Goal: Task Accomplishment & Management: Use online tool/utility

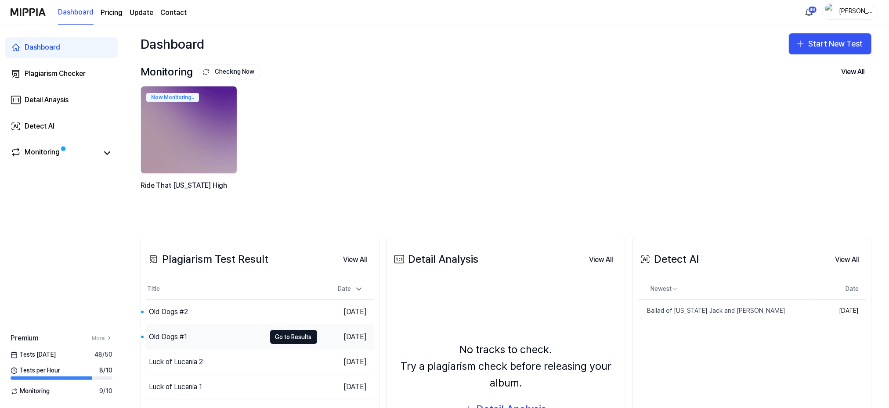
click at [180, 333] on div "Old Dogs #1" at bounding box center [168, 337] width 38 height 11
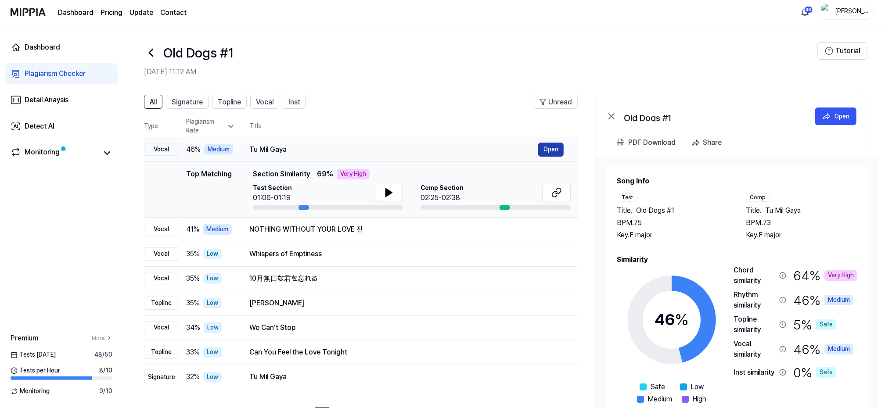
click at [549, 151] on button "Open" at bounding box center [550, 150] width 25 height 14
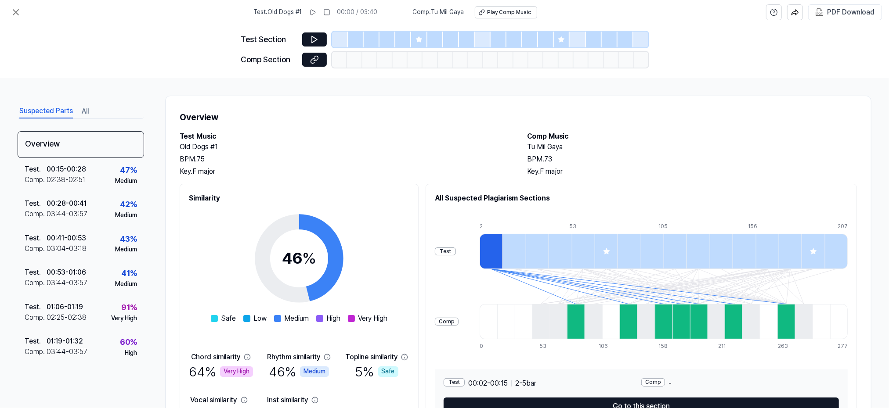
scroll to position [56, 0]
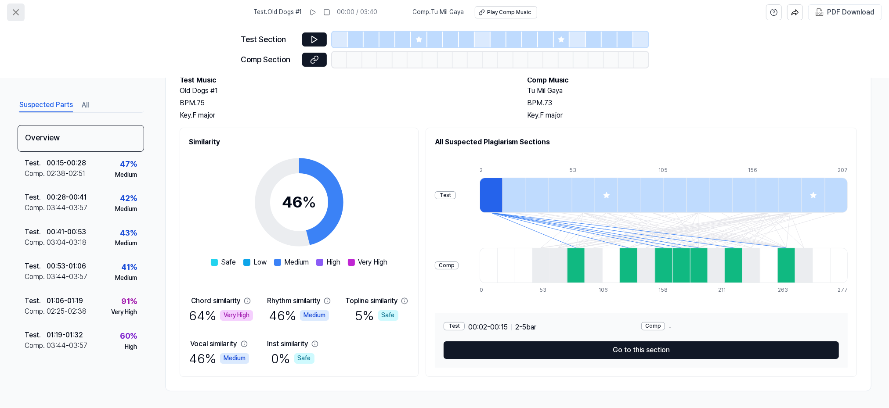
click at [13, 10] on icon at bounding box center [15, 12] width 5 height 5
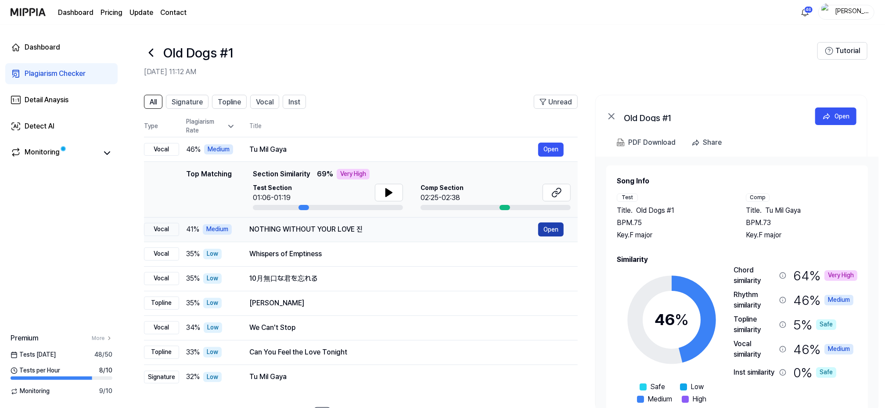
click at [548, 228] on button "Open" at bounding box center [550, 230] width 25 height 14
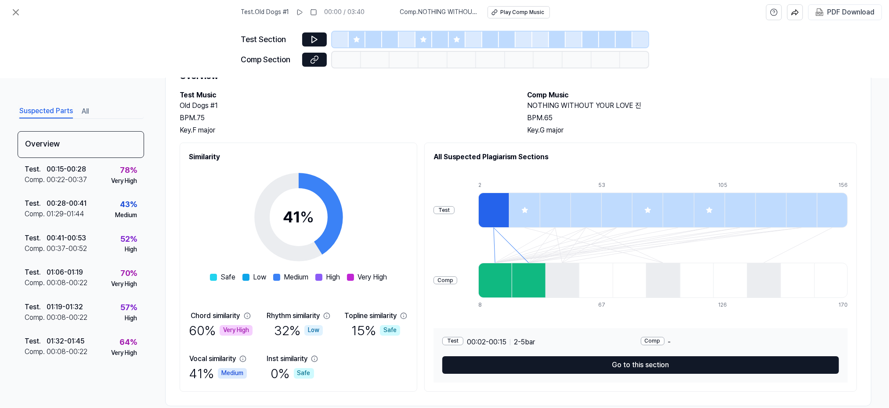
scroll to position [56, 0]
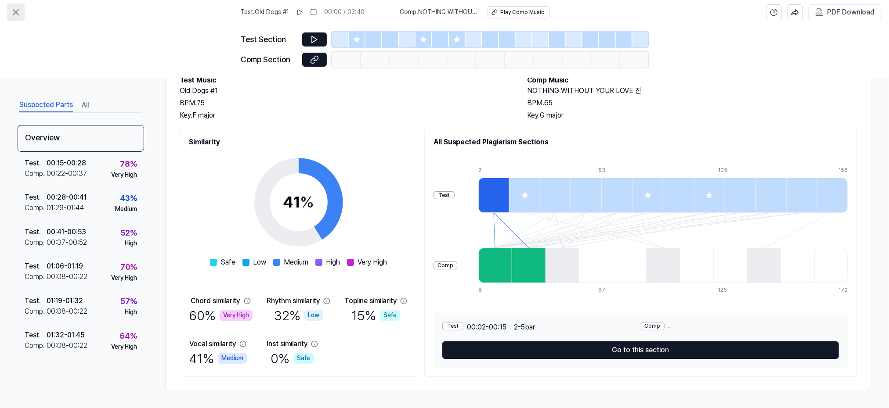
click at [14, 13] on icon at bounding box center [16, 12] width 11 height 11
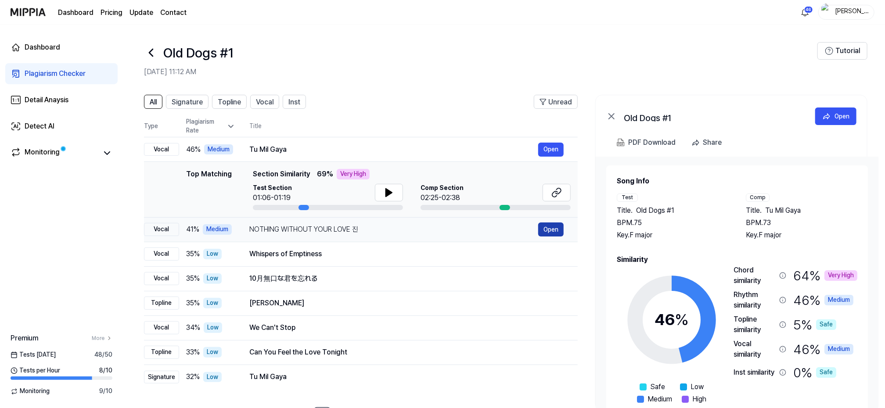
click at [554, 231] on button "Open" at bounding box center [550, 230] width 25 height 14
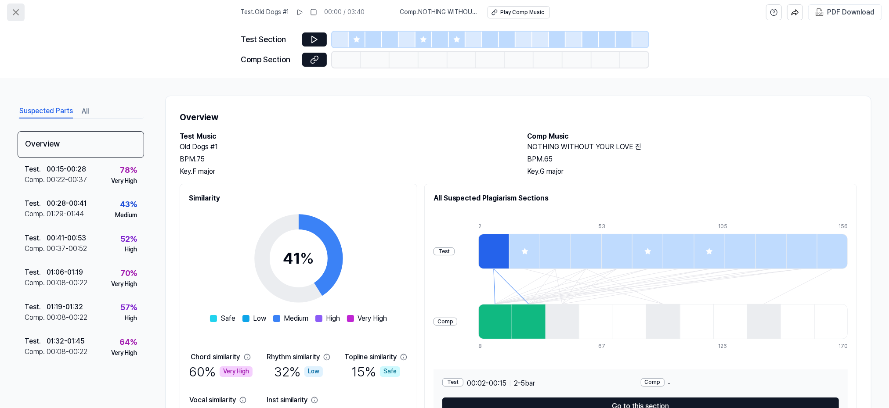
click at [18, 10] on icon at bounding box center [15, 12] width 5 height 5
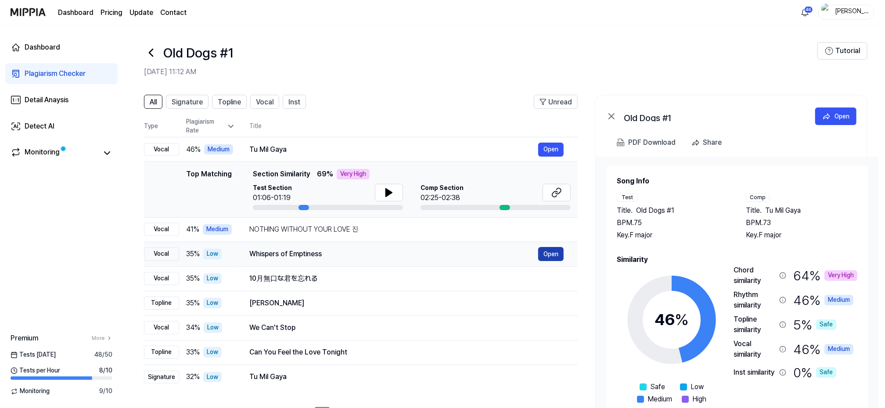
click at [552, 257] on button "Open" at bounding box center [550, 254] width 25 height 14
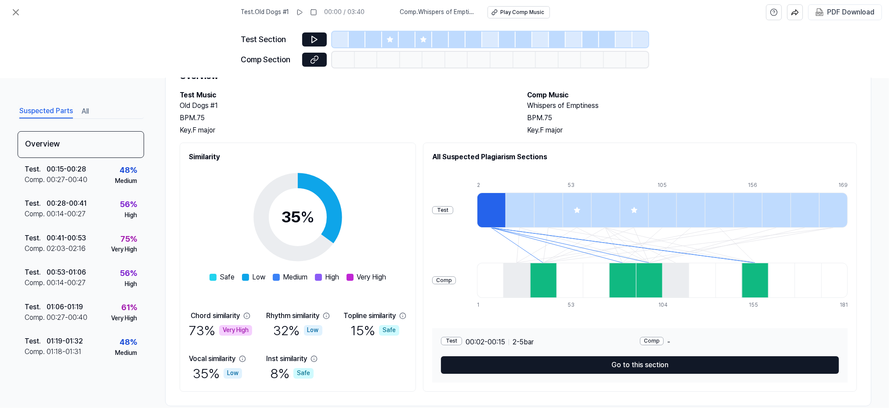
scroll to position [56, 0]
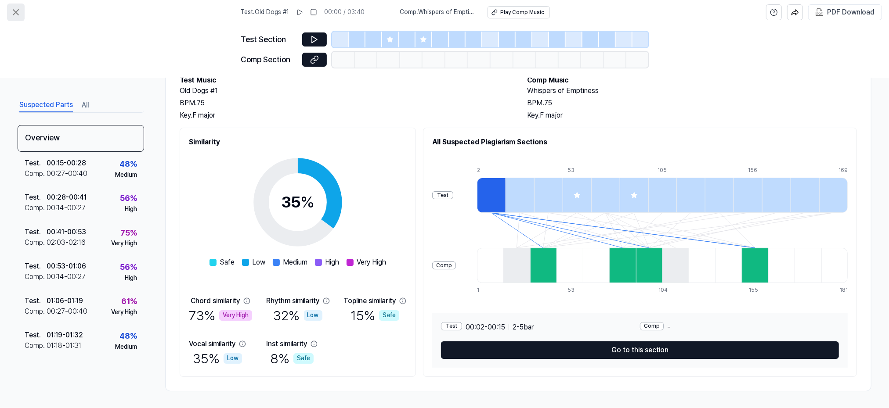
click at [15, 10] on icon at bounding box center [16, 12] width 11 height 11
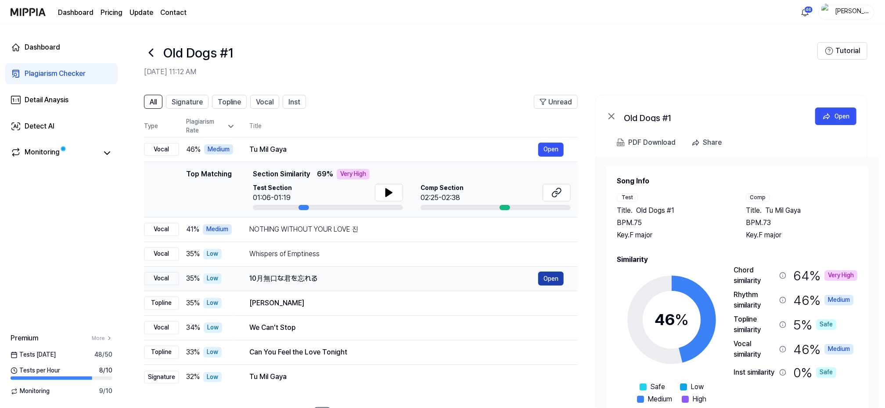
click at [553, 279] on button "Open" at bounding box center [550, 279] width 25 height 14
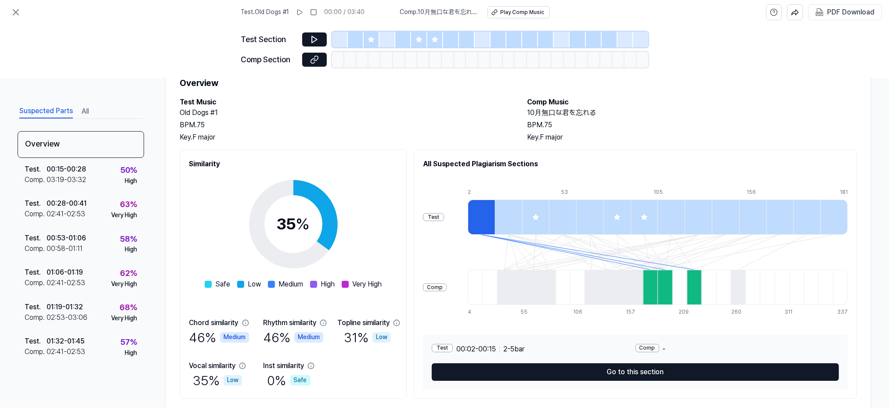
scroll to position [56, 0]
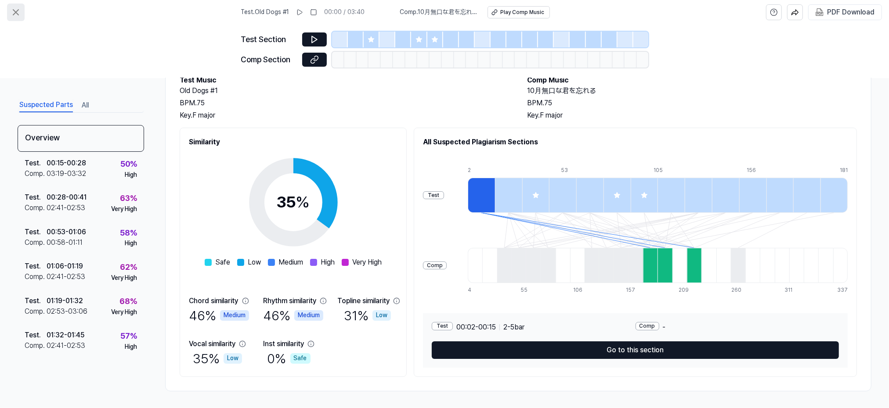
click at [14, 14] on icon at bounding box center [16, 12] width 11 height 11
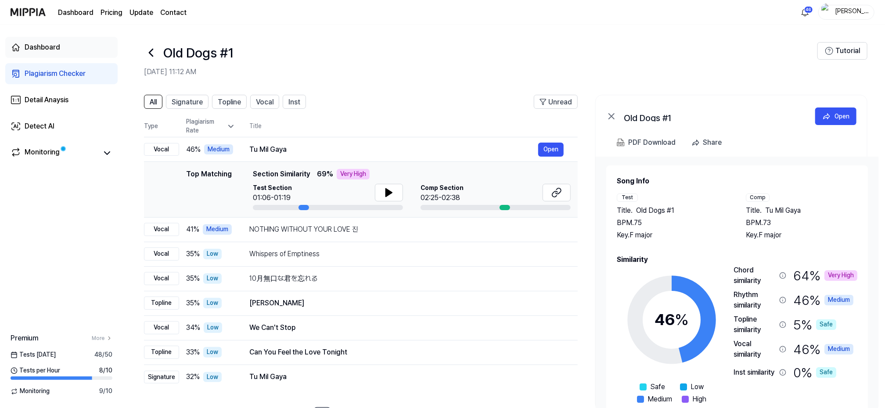
click at [43, 46] on div "Dashboard" at bounding box center [43, 47] width 36 height 11
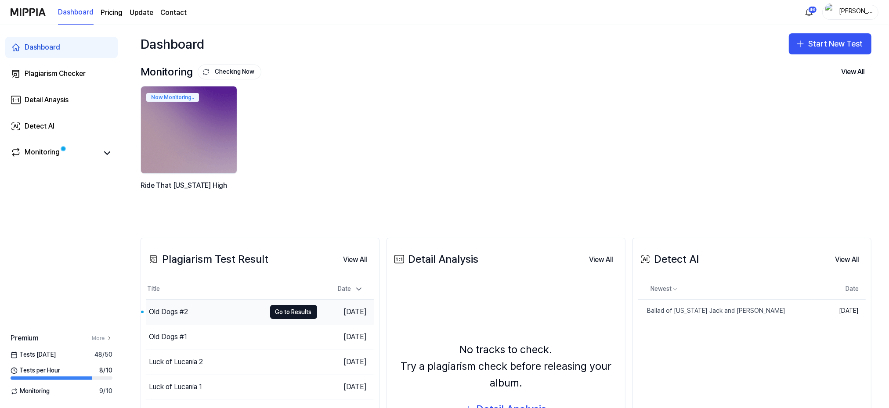
click at [185, 312] on div "Old Dogs #2" at bounding box center [168, 312] width 39 height 11
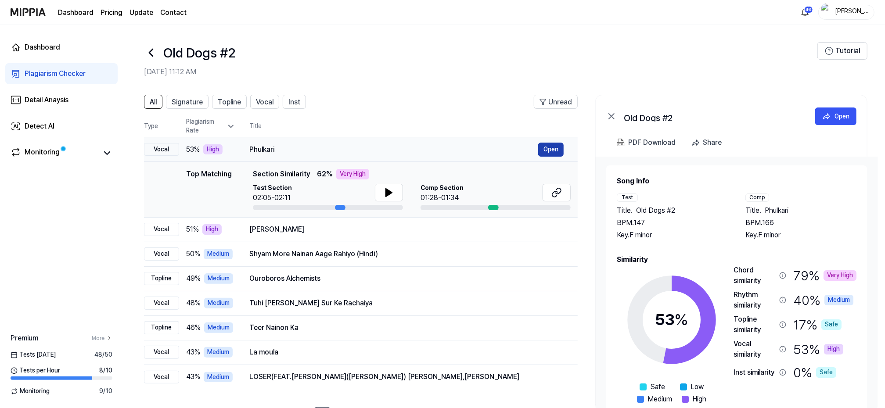
click at [554, 148] on button "Open" at bounding box center [550, 150] width 25 height 14
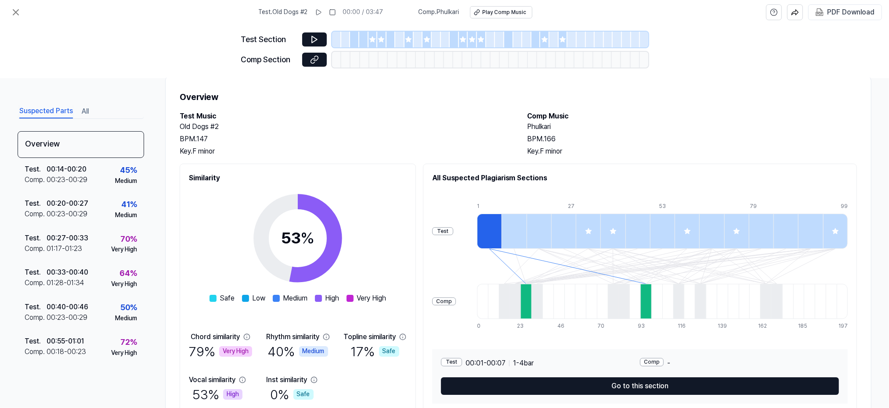
scroll to position [26, 0]
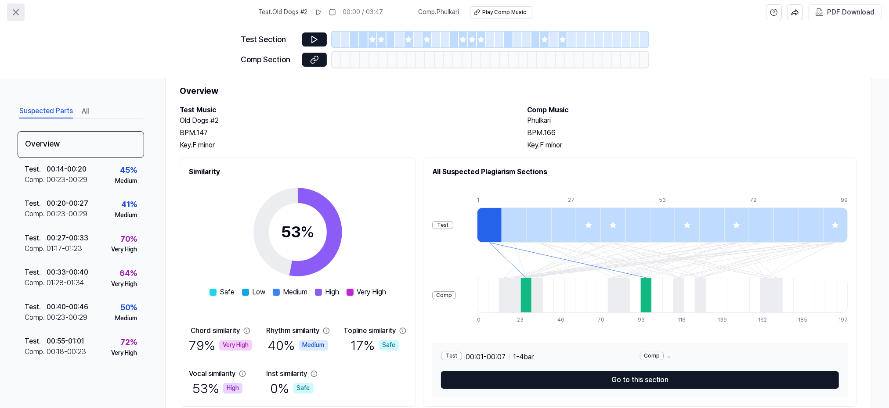
click at [18, 11] on icon at bounding box center [16, 12] width 11 height 11
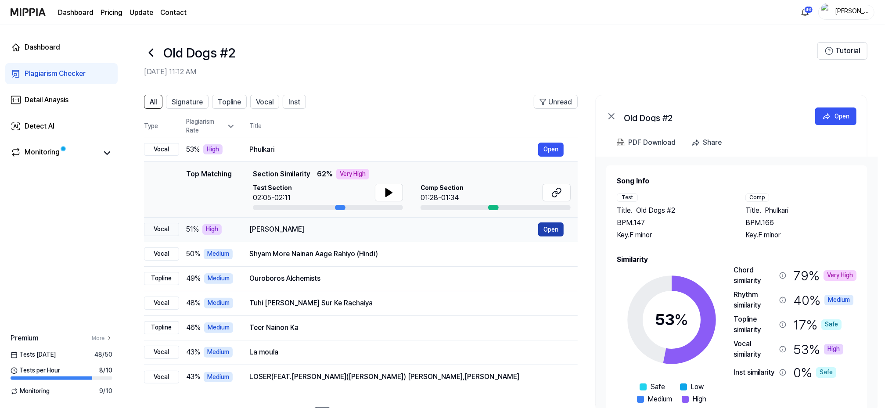
click at [560, 227] on button "Open" at bounding box center [550, 230] width 25 height 14
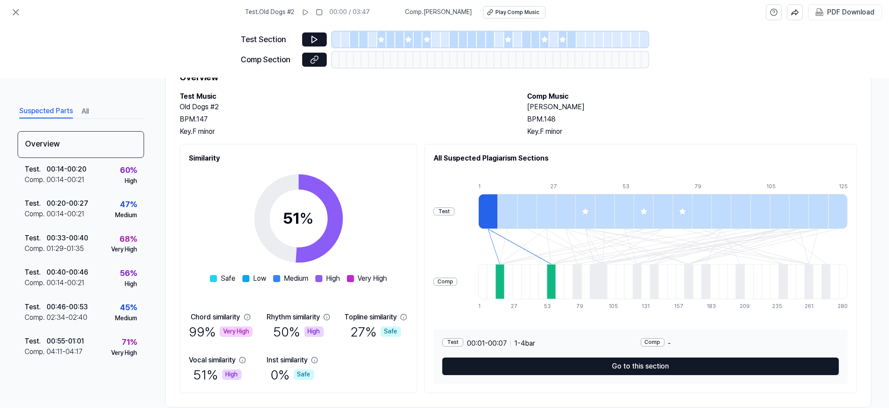
scroll to position [56, 0]
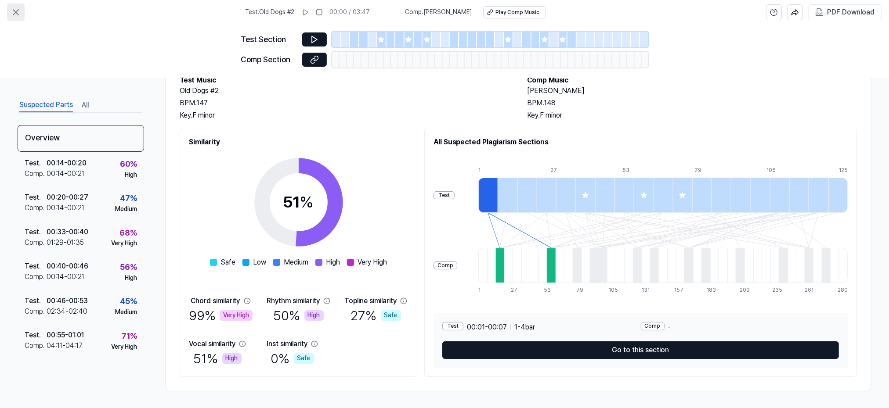
click at [19, 9] on icon at bounding box center [16, 12] width 11 height 11
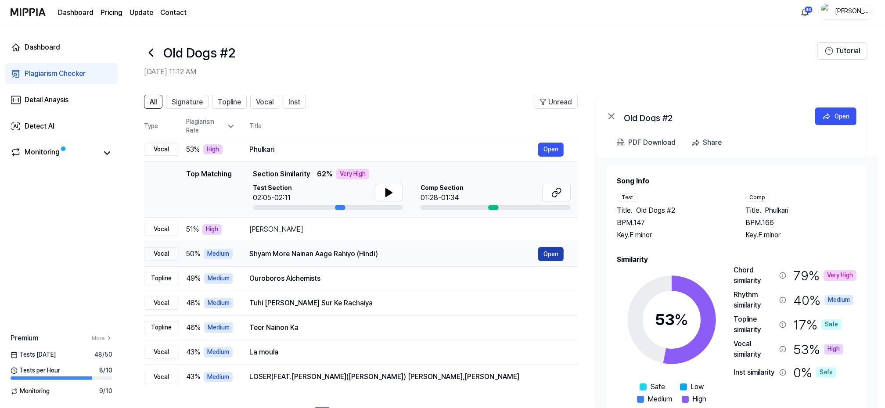
click at [549, 252] on button "Open" at bounding box center [550, 254] width 25 height 14
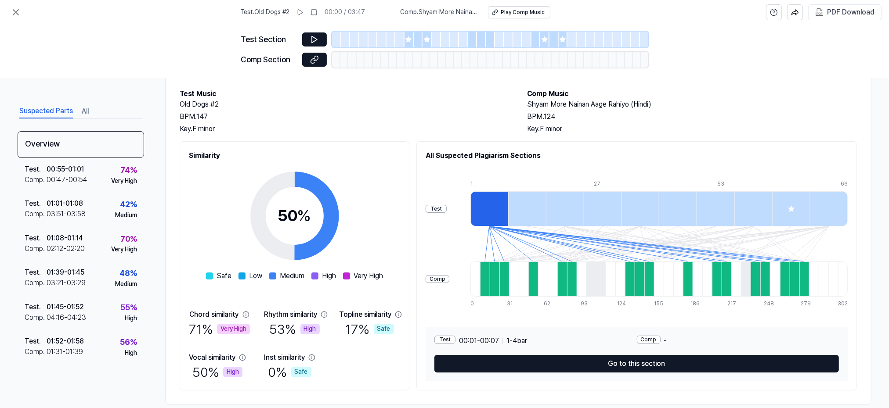
scroll to position [56, 0]
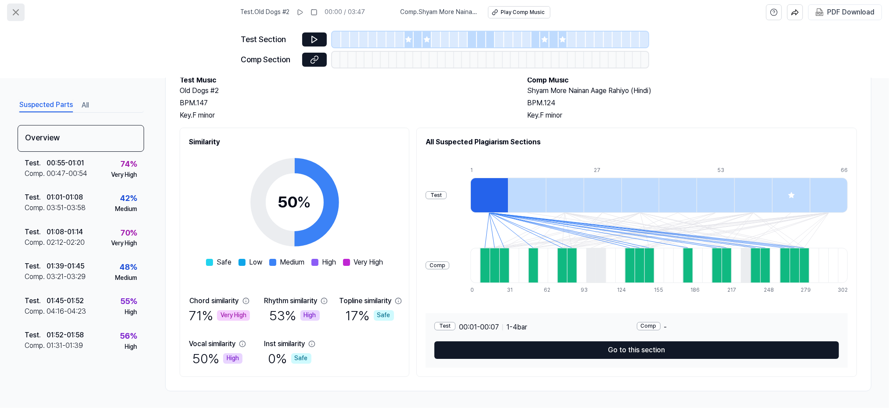
click at [18, 13] on icon at bounding box center [16, 12] width 11 height 11
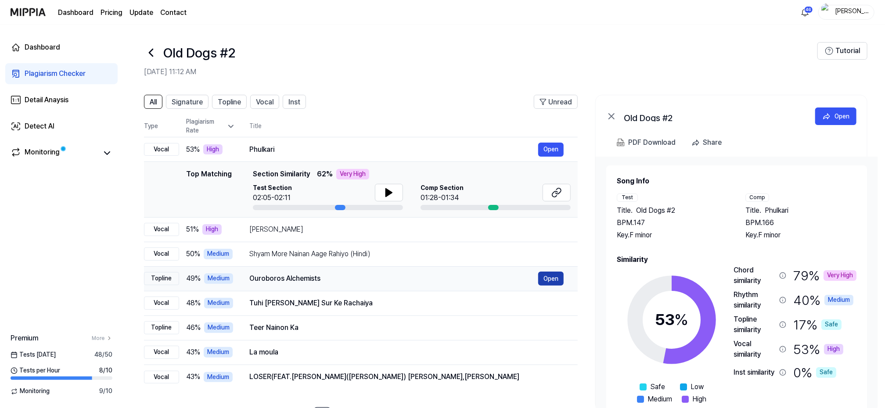
click at [555, 277] on button "Open" at bounding box center [550, 279] width 25 height 14
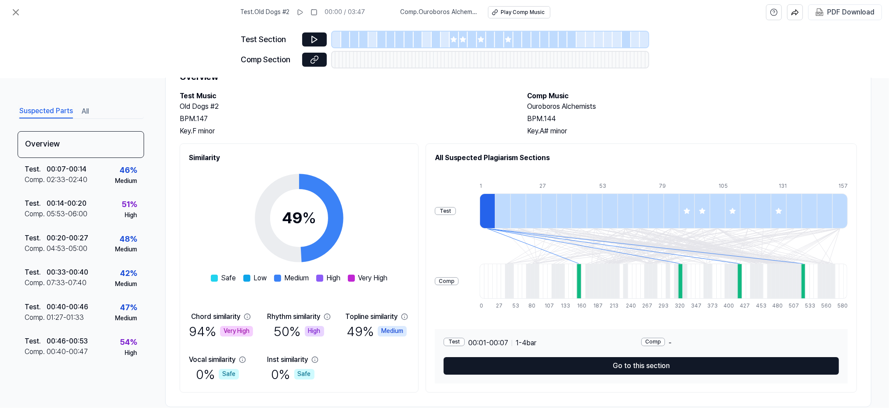
scroll to position [56, 0]
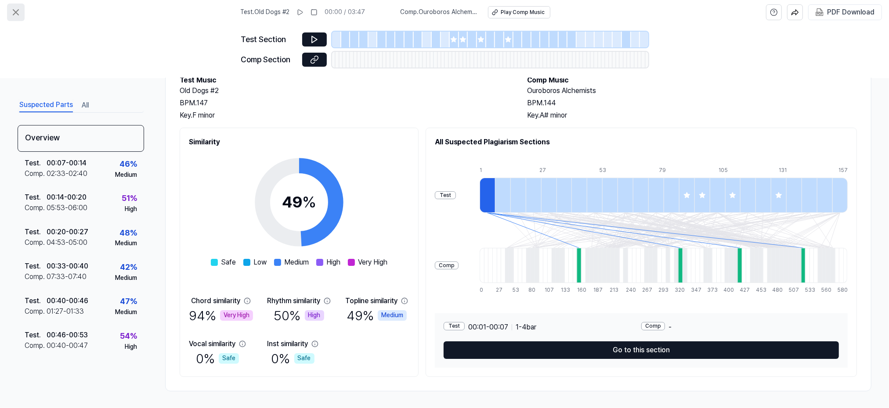
click at [18, 11] on icon at bounding box center [16, 12] width 11 height 11
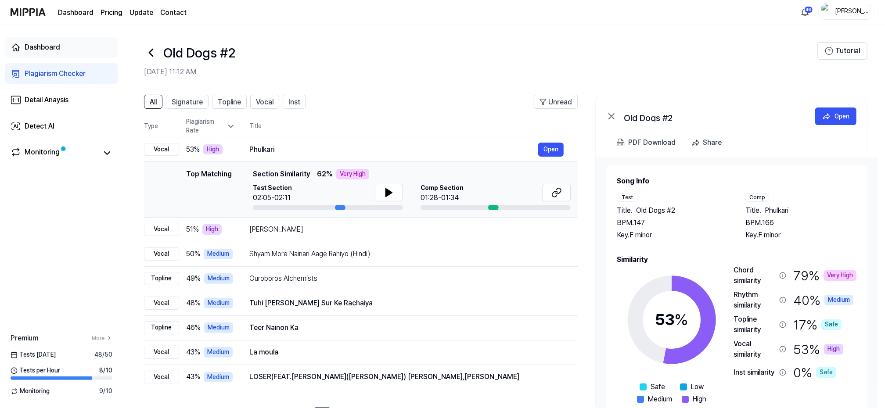
click at [48, 44] on div "Dashboard" at bounding box center [43, 47] width 36 height 11
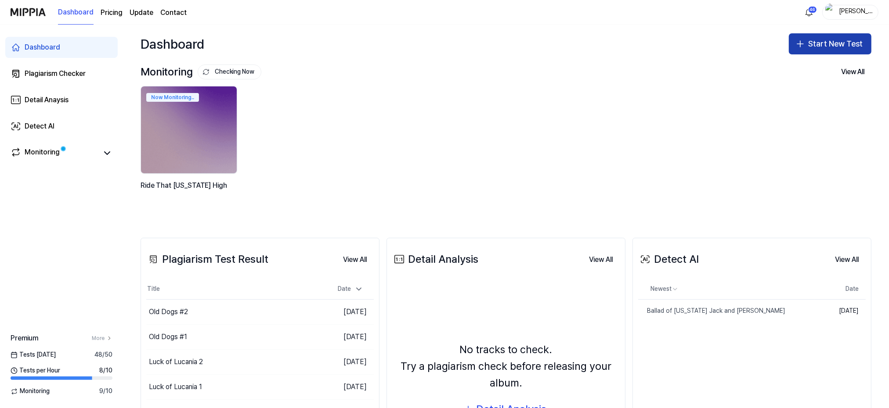
click at [838, 43] on button "Start New Test" at bounding box center [830, 43] width 83 height 21
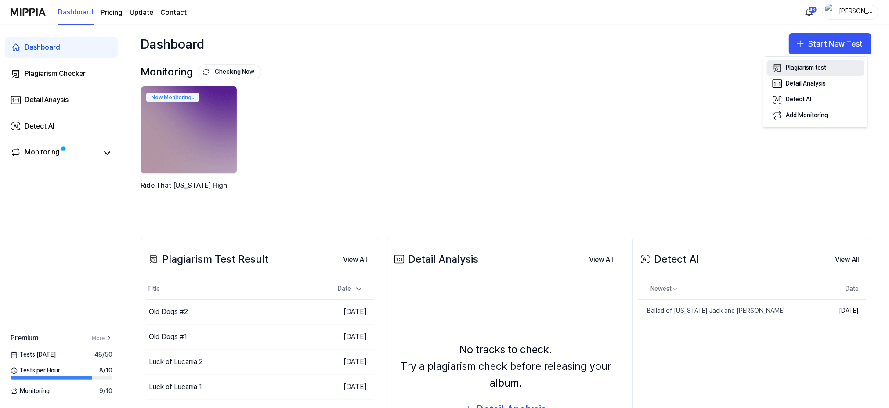
click at [797, 66] on div "Plagiarism test" at bounding box center [806, 68] width 40 height 9
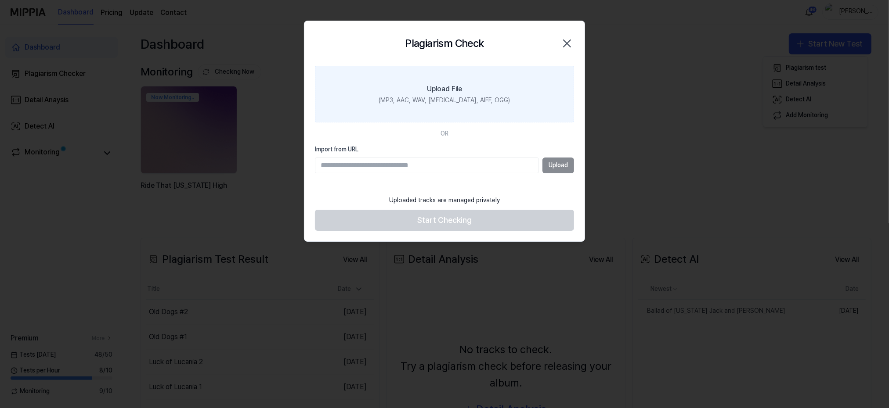
click at [462, 91] on div "Upload File" at bounding box center [444, 89] width 35 height 11
click at [0, 0] on input "Upload File (MP3, AAC, WAV, [MEDICAL_DATA], AIFF, OGG)" at bounding box center [0, 0] width 0 height 0
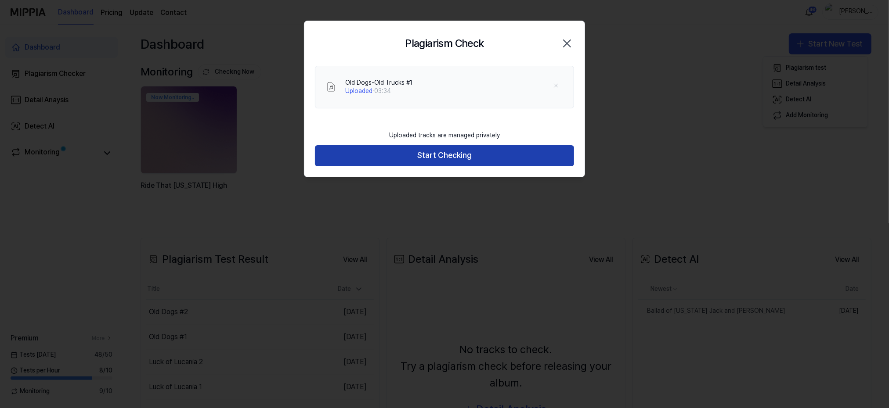
click at [415, 157] on button "Start Checking" at bounding box center [444, 155] width 259 height 21
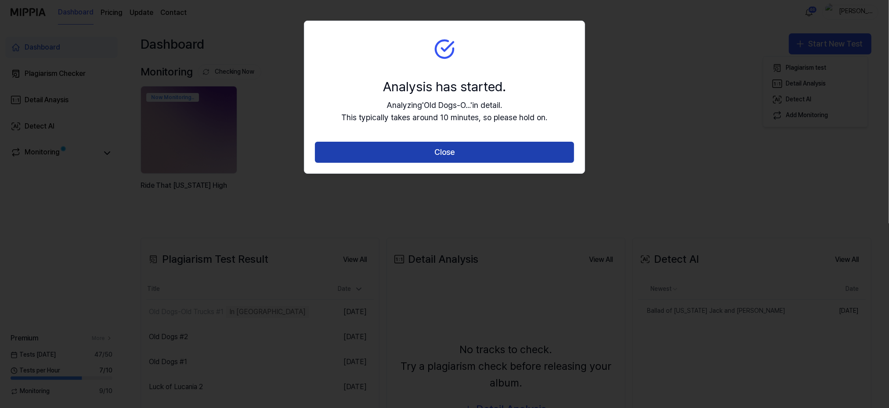
click at [420, 150] on button "Close" at bounding box center [444, 152] width 259 height 21
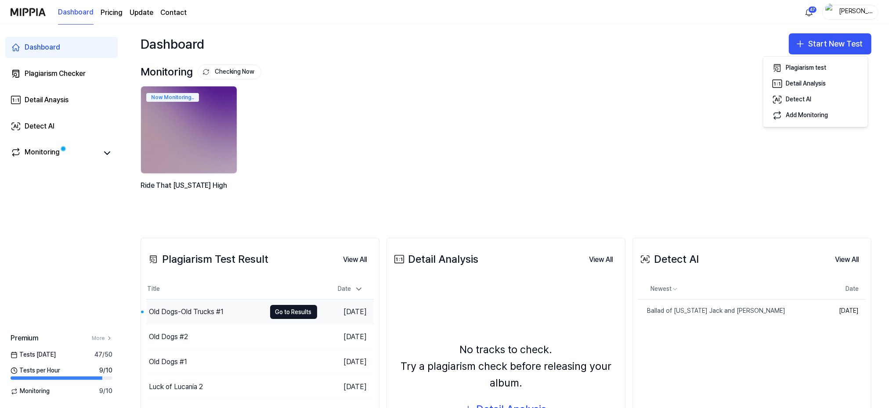
click at [175, 310] on div "Old Dogs-Old Trucks #1" at bounding box center [186, 312] width 75 height 11
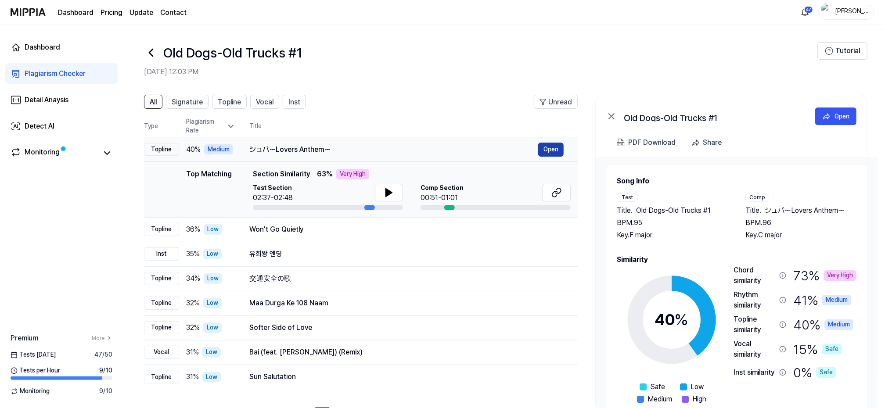
click at [558, 148] on button "Open" at bounding box center [550, 150] width 25 height 14
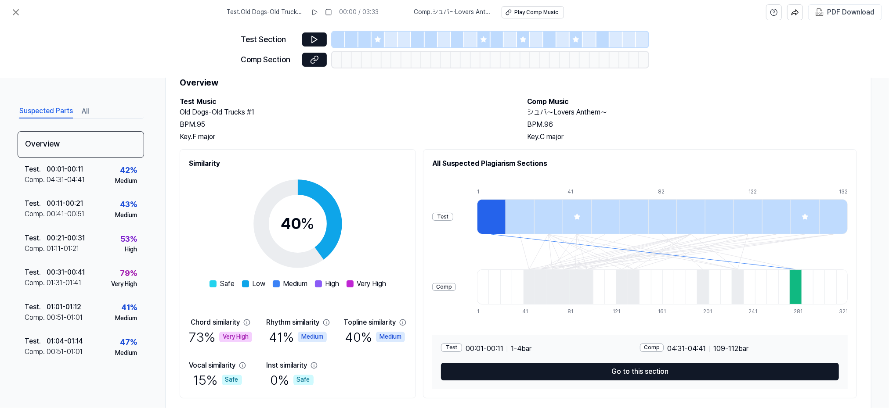
scroll to position [56, 0]
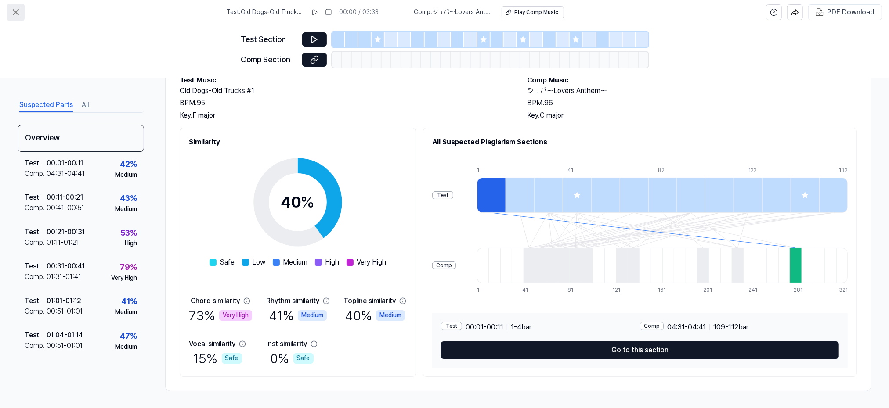
click at [14, 11] on icon at bounding box center [15, 12] width 5 height 5
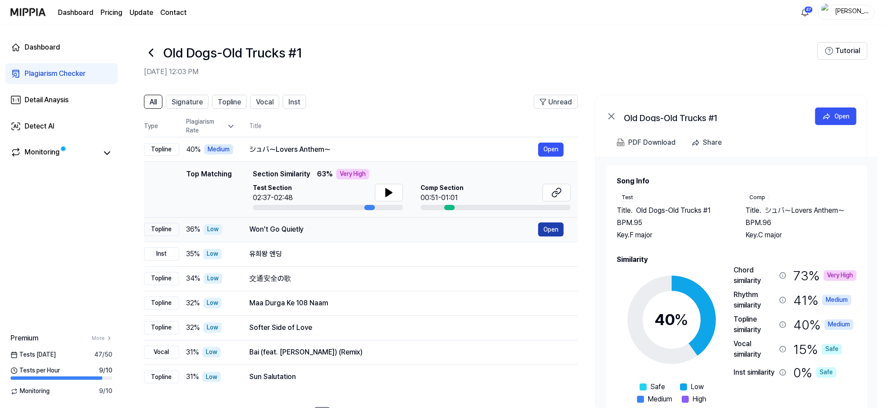
click at [547, 224] on button "Open" at bounding box center [550, 230] width 25 height 14
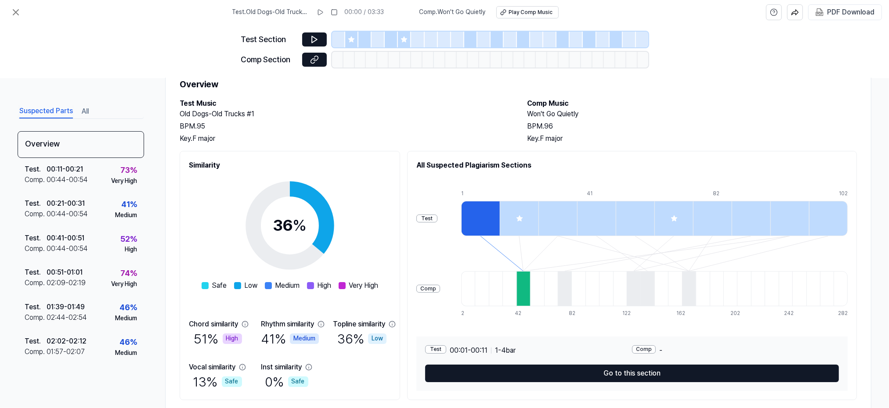
scroll to position [56, 0]
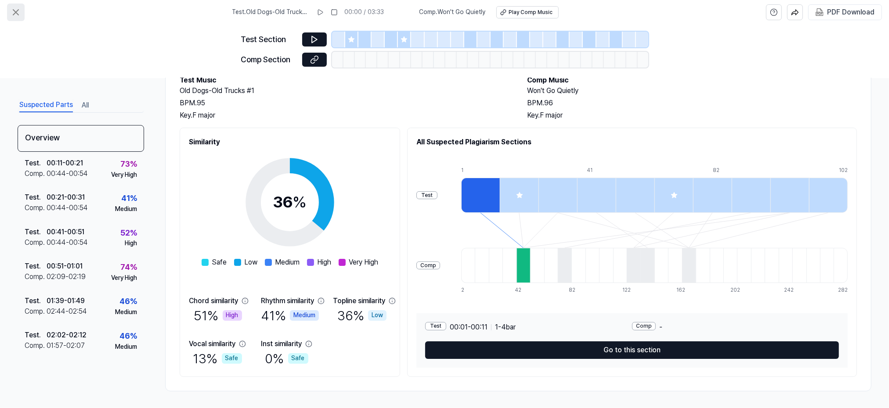
click at [12, 12] on icon at bounding box center [16, 12] width 11 height 11
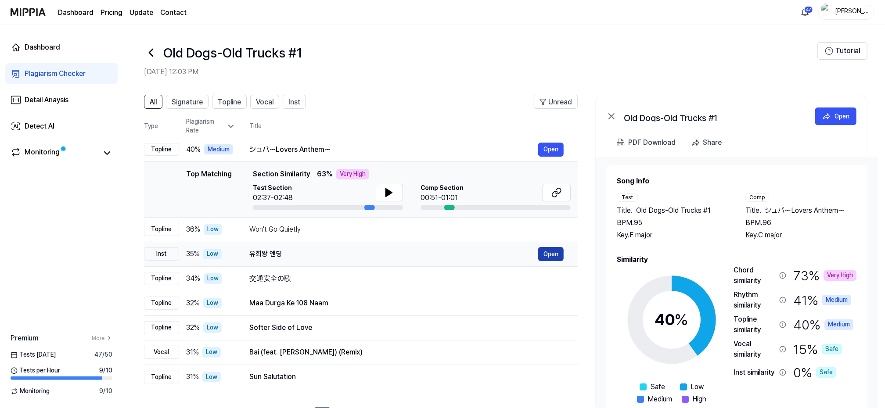
click at [550, 252] on button "Open" at bounding box center [550, 254] width 25 height 14
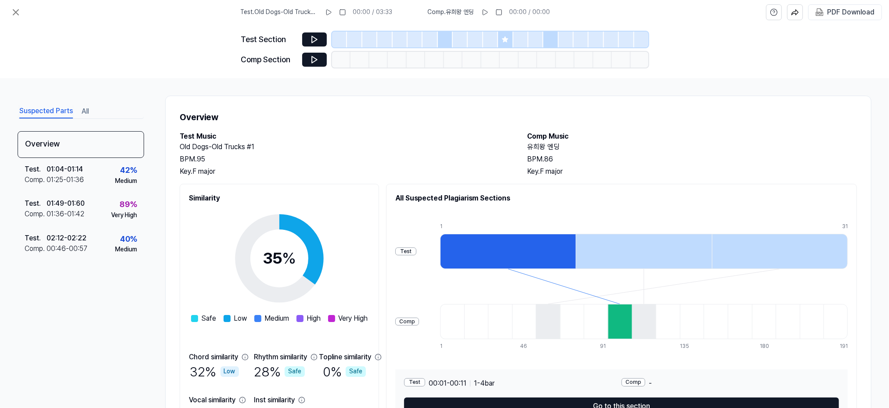
scroll to position [56, 0]
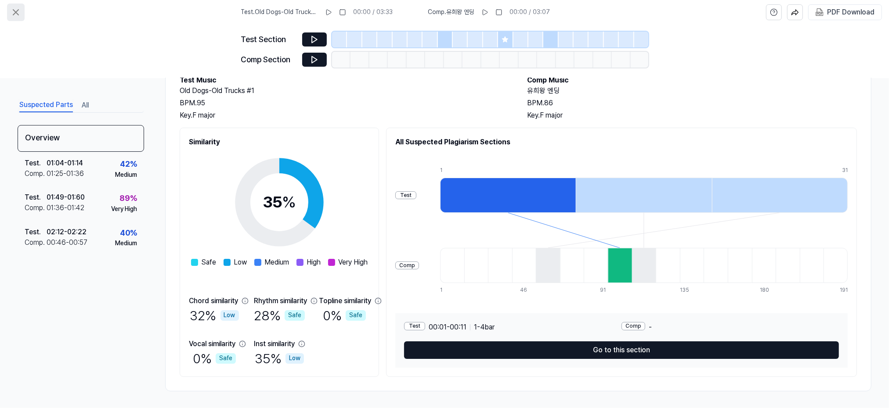
click at [14, 6] on button at bounding box center [16, 13] width 18 height 18
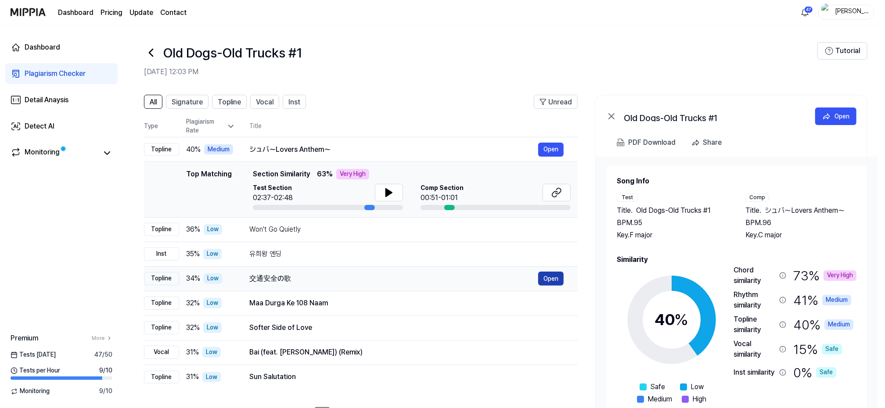
click at [555, 279] on button "Open" at bounding box center [550, 279] width 25 height 14
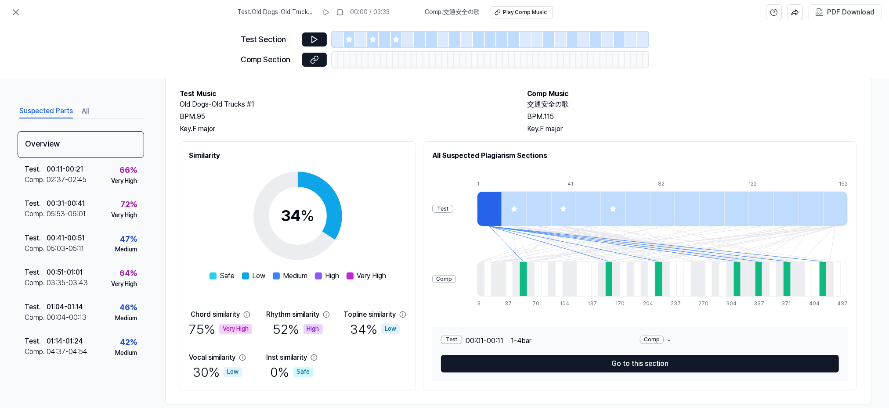
scroll to position [56, 0]
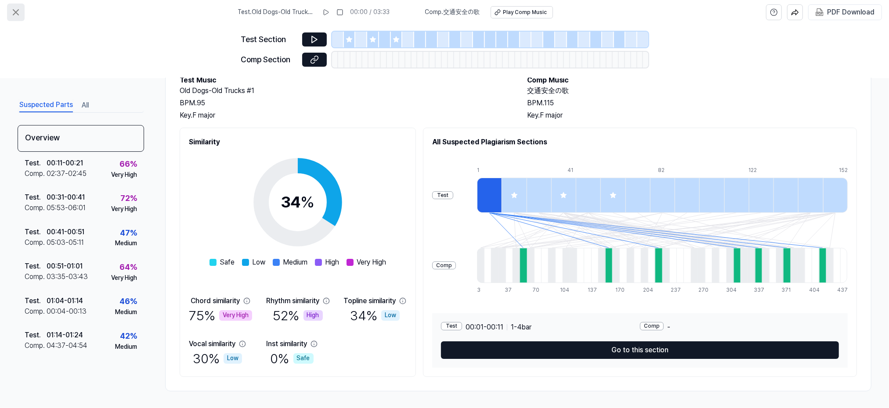
click at [18, 14] on icon at bounding box center [16, 12] width 11 height 11
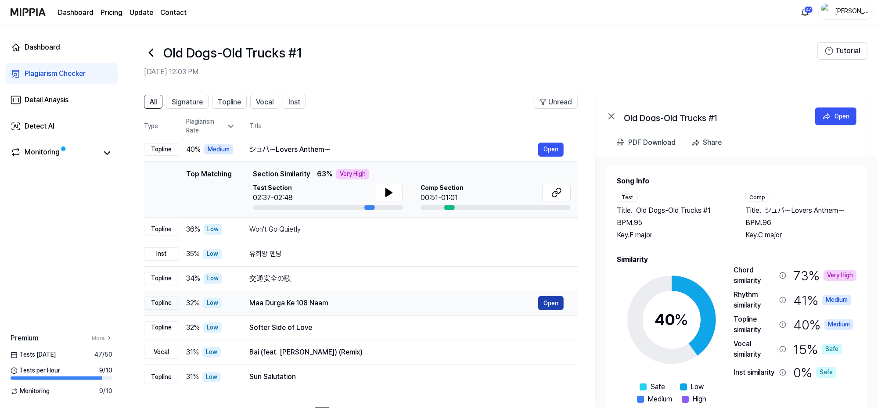
click at [550, 302] on button "Open" at bounding box center [550, 303] width 25 height 14
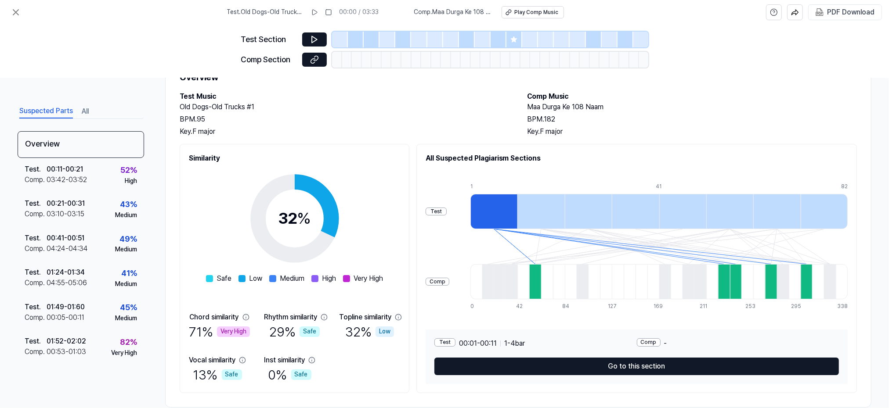
scroll to position [56, 0]
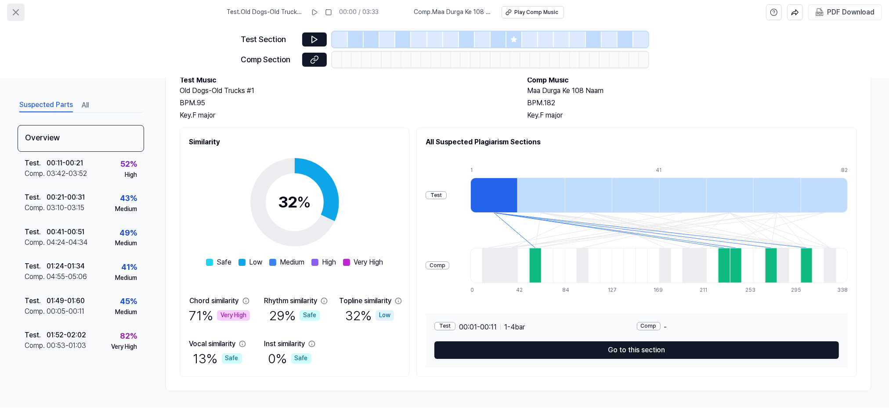
click at [17, 11] on icon at bounding box center [16, 12] width 11 height 11
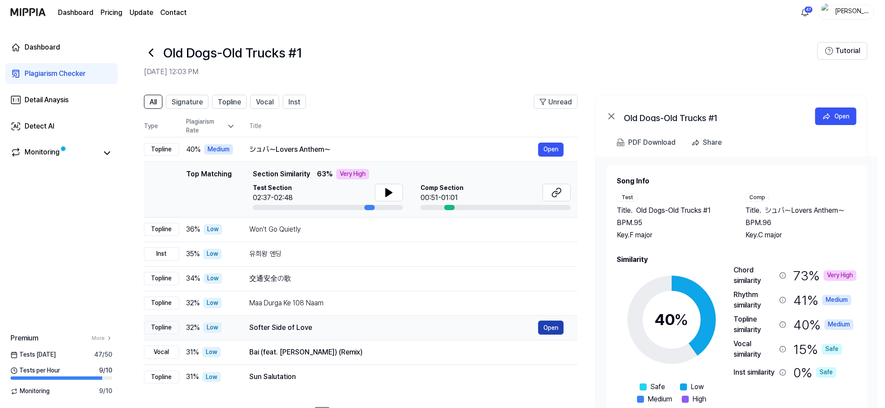
click at [548, 325] on button "Open" at bounding box center [550, 328] width 25 height 14
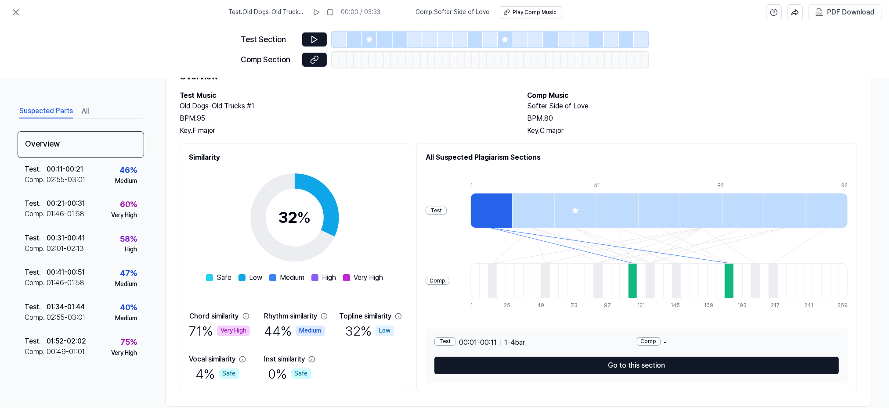
scroll to position [56, 0]
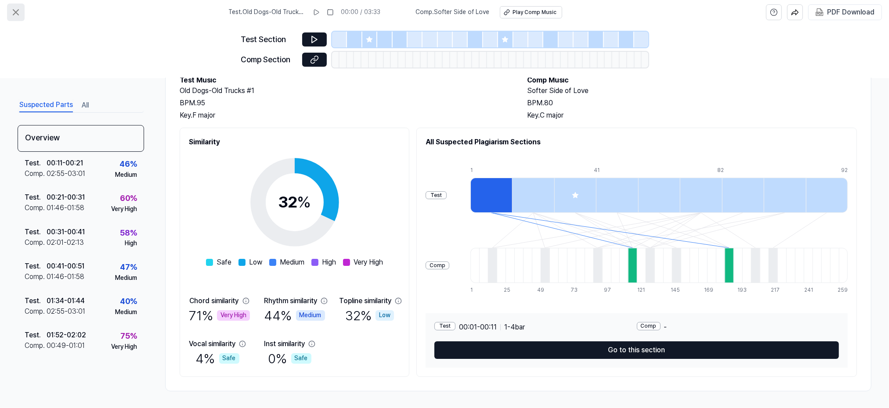
click at [18, 13] on icon at bounding box center [16, 12] width 11 height 11
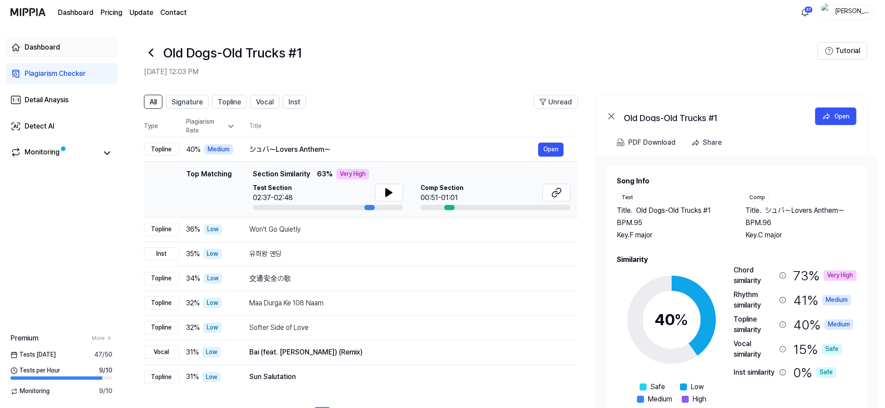
click at [36, 44] on div "Dashboard" at bounding box center [43, 47] width 36 height 11
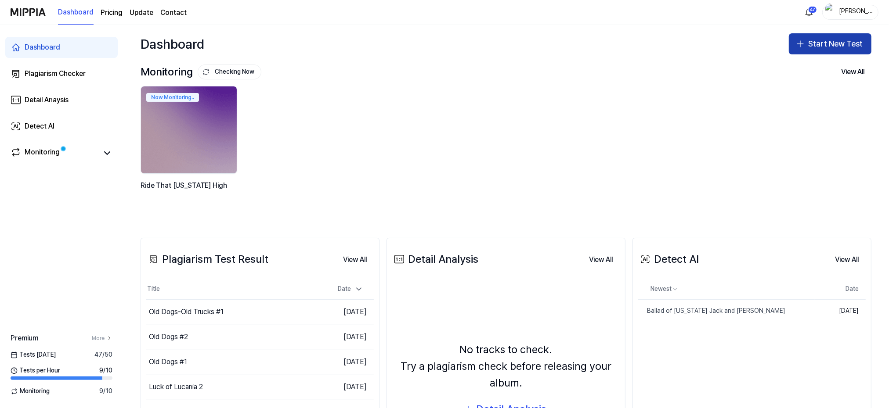
click at [818, 45] on button "Start New Test" at bounding box center [830, 43] width 83 height 21
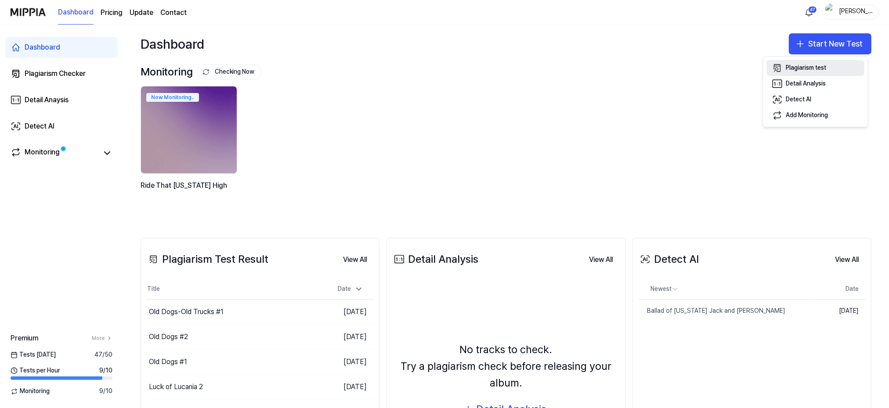
click at [804, 64] on div "Plagiarism test" at bounding box center [806, 68] width 40 height 9
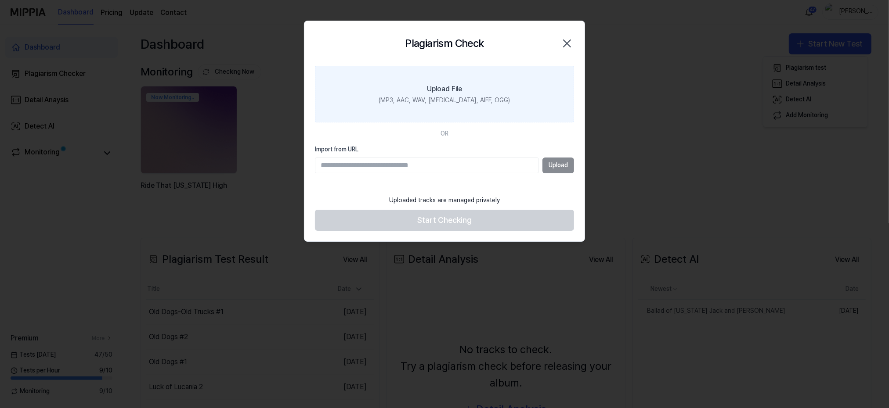
click at [459, 85] on div "Upload File" at bounding box center [444, 89] width 35 height 11
click at [0, 0] on input "Upload File (MP3, AAC, WAV, [MEDICAL_DATA], AIFF, OGG)" at bounding box center [0, 0] width 0 height 0
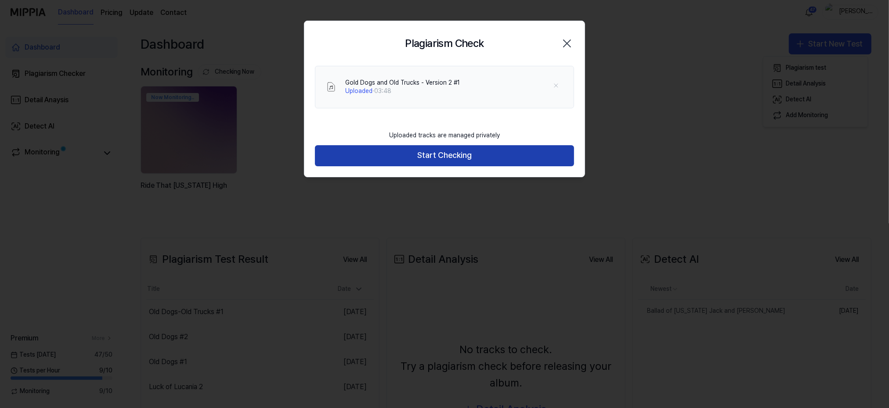
click at [432, 156] on button "Start Checking" at bounding box center [444, 155] width 259 height 21
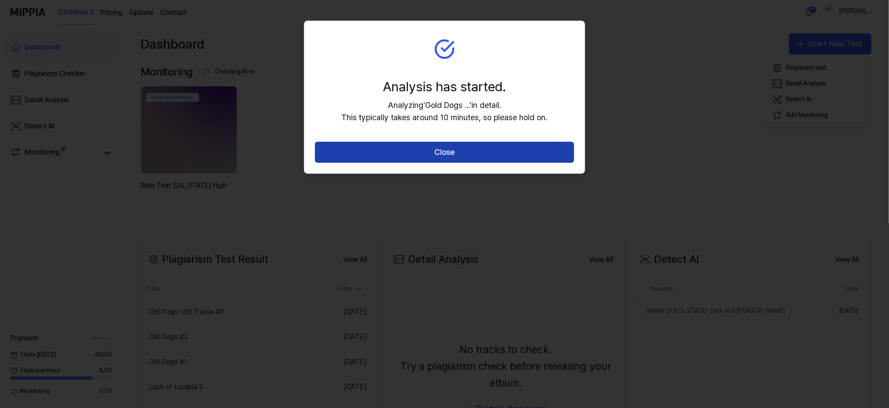
click at [457, 157] on button "Close" at bounding box center [444, 152] width 259 height 21
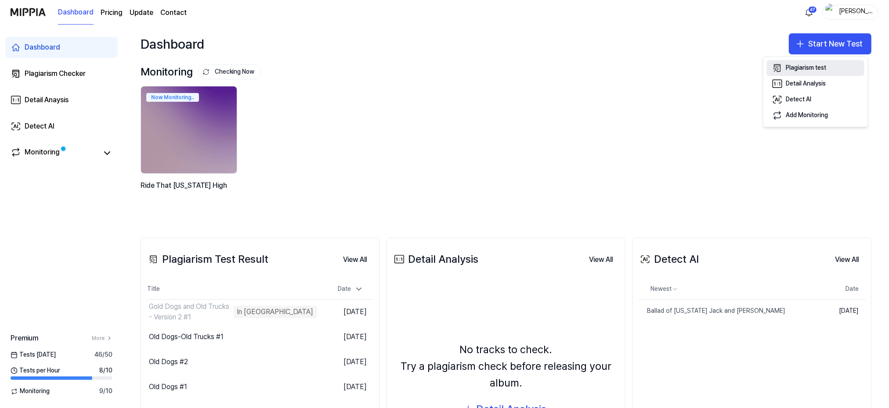
click at [798, 66] on div "Plagiarism test" at bounding box center [806, 68] width 40 height 9
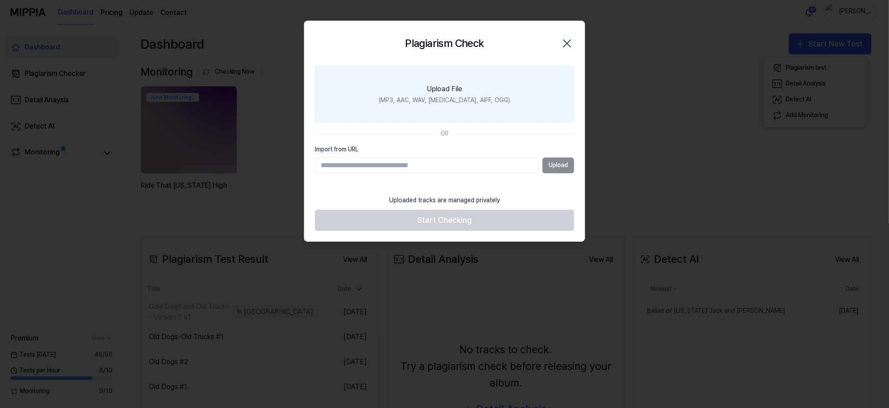
click at [460, 86] on div "Upload File" at bounding box center [444, 89] width 35 height 11
click at [0, 0] on input "Upload File (MP3, AAC, WAV, [MEDICAL_DATA], AIFF, OGG)" at bounding box center [0, 0] width 0 height 0
drag, startPoint x: 571, startPoint y: 43, endPoint x: 566, endPoint y: 44, distance: 4.6
click at [569, 44] on icon "button" at bounding box center [567, 43] width 14 height 14
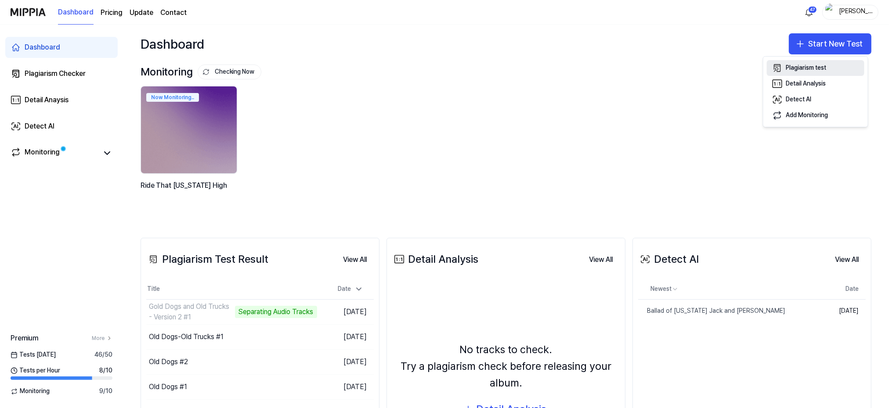
click at [801, 68] on div "Plagiarism test" at bounding box center [806, 68] width 40 height 9
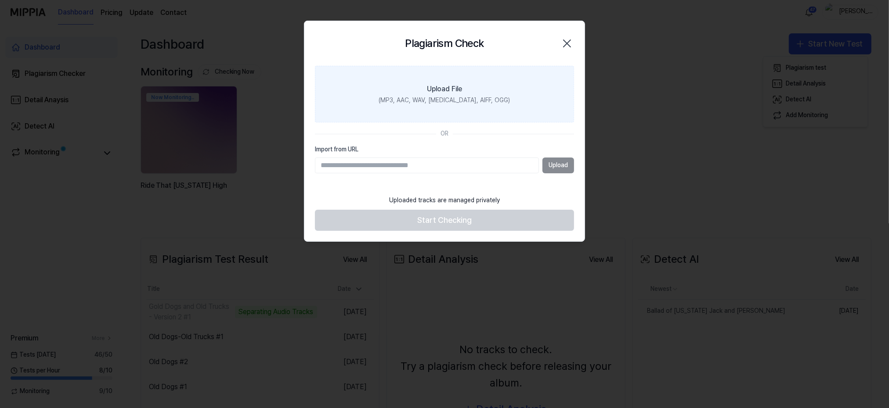
click at [445, 91] on div "Upload File" at bounding box center [444, 89] width 35 height 11
click at [0, 0] on input "Upload File (MP3, AAC, WAV, [MEDICAL_DATA], AIFF, OGG)" at bounding box center [0, 0] width 0 height 0
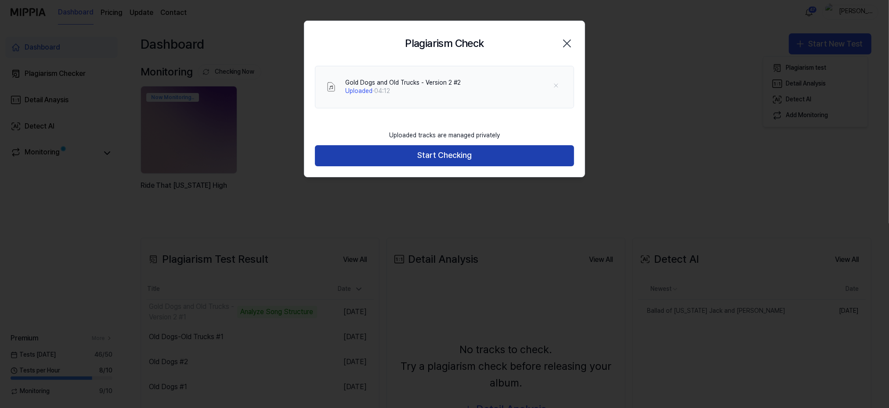
click at [442, 157] on button "Start Checking" at bounding box center [444, 155] width 259 height 21
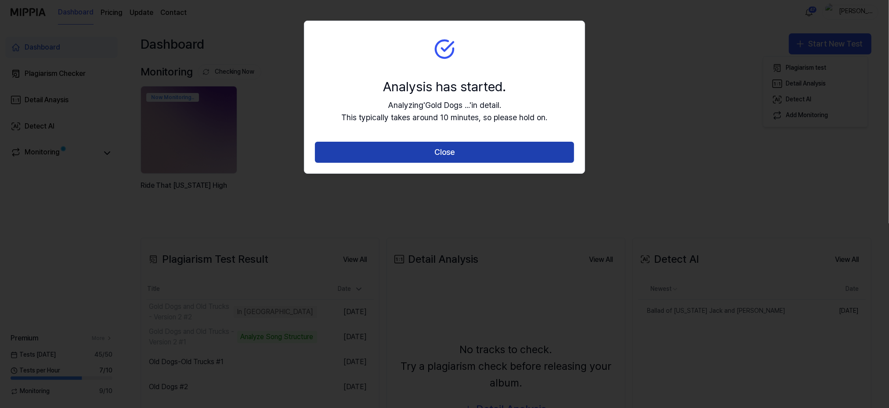
click at [441, 150] on button "Close" at bounding box center [444, 152] width 259 height 21
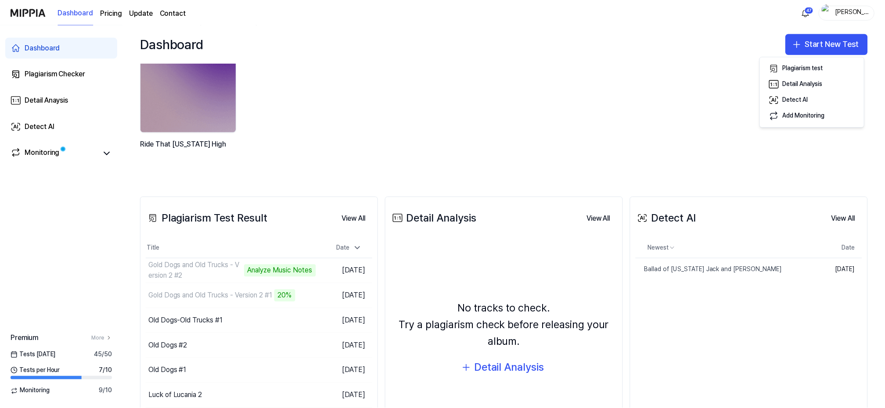
scroll to position [58, 0]
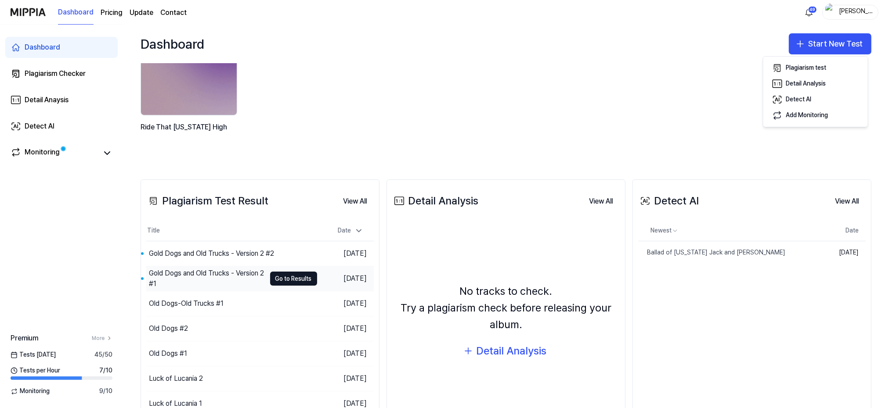
click at [189, 277] on div "Gold Dogs and Old Trucks - Version 2 #1" at bounding box center [207, 278] width 117 height 21
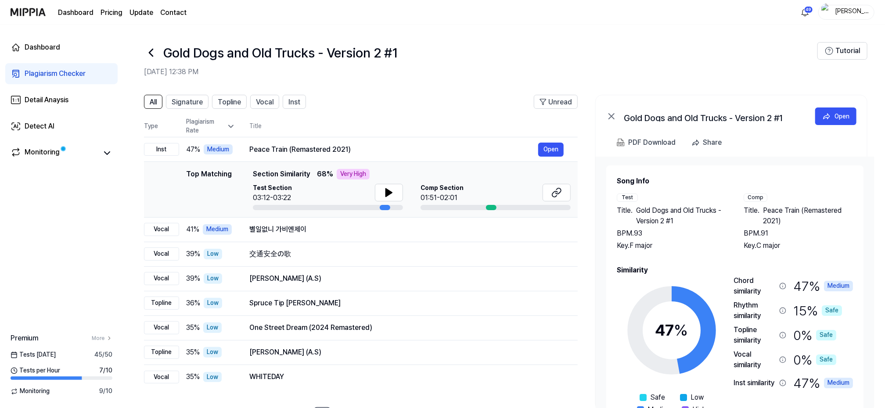
click at [153, 52] on icon at bounding box center [151, 53] width 14 height 14
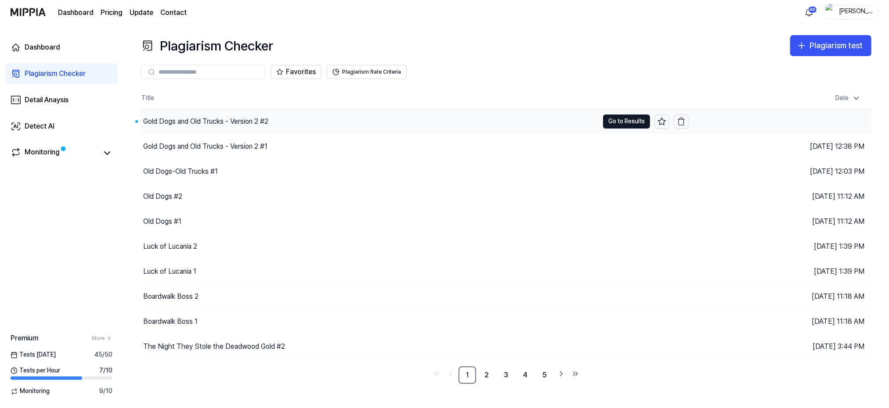
click at [177, 119] on div "Gold Dogs and Old Trucks - Version 2 #2" at bounding box center [205, 121] width 125 height 11
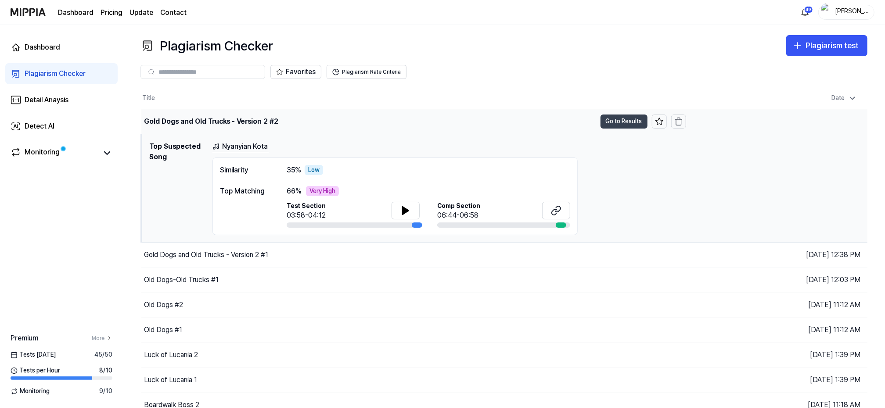
click at [622, 120] on button "Go to Results" at bounding box center [624, 122] width 47 height 14
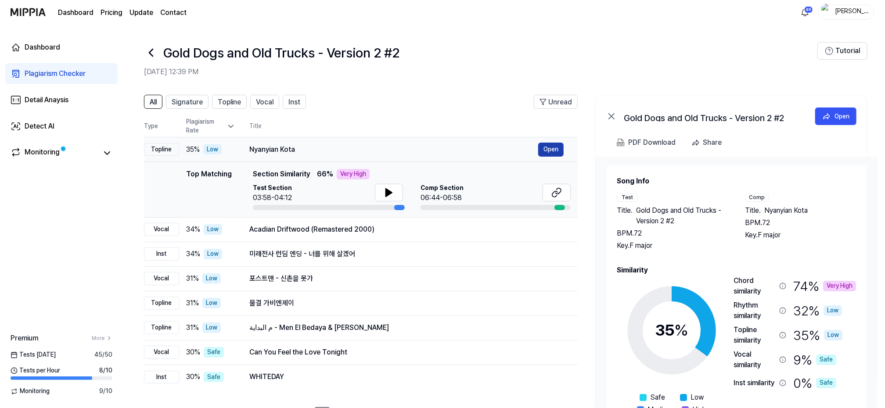
click at [545, 148] on button "Open" at bounding box center [550, 150] width 25 height 14
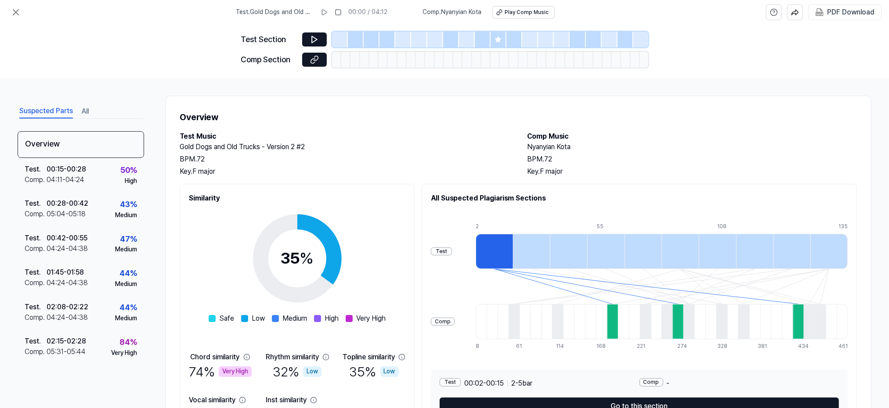
scroll to position [56, 0]
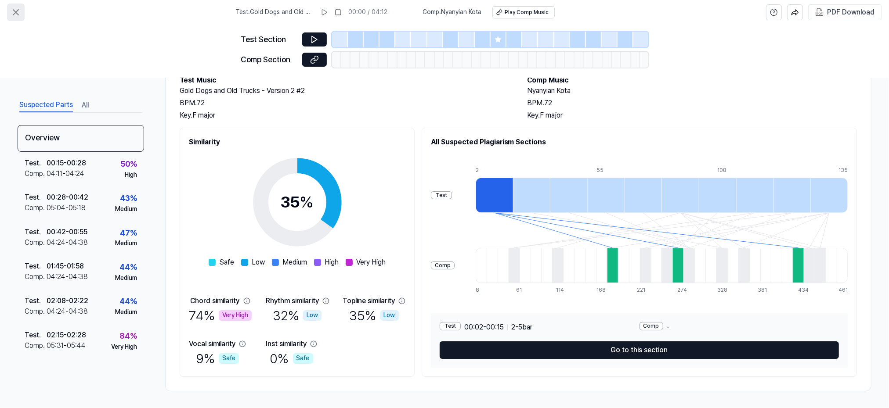
click at [15, 10] on icon at bounding box center [16, 12] width 11 height 11
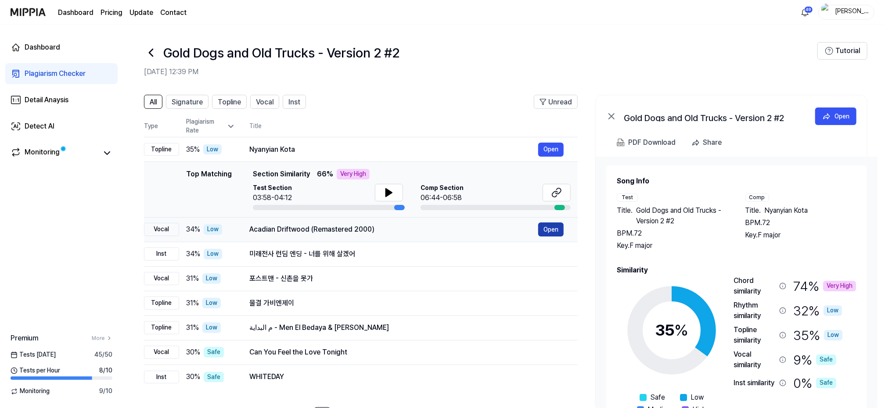
click at [555, 228] on button "Open" at bounding box center [550, 230] width 25 height 14
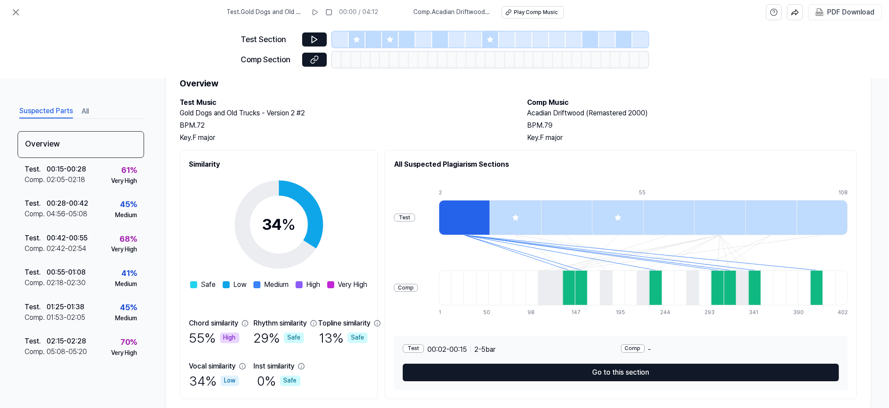
scroll to position [56, 0]
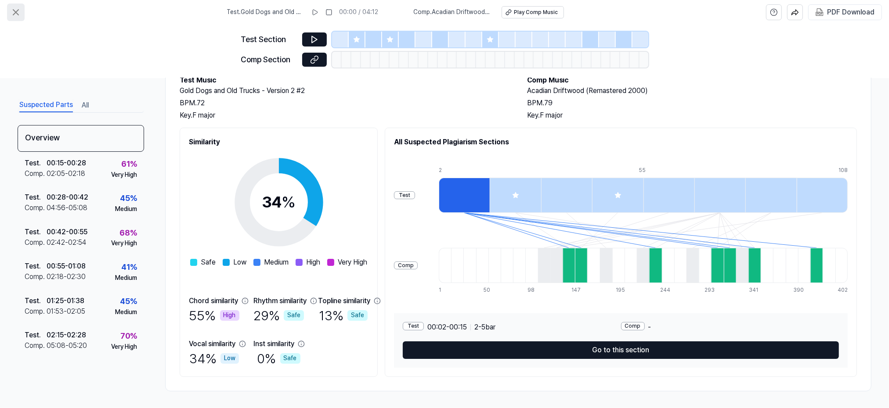
click at [12, 11] on icon at bounding box center [16, 12] width 11 height 11
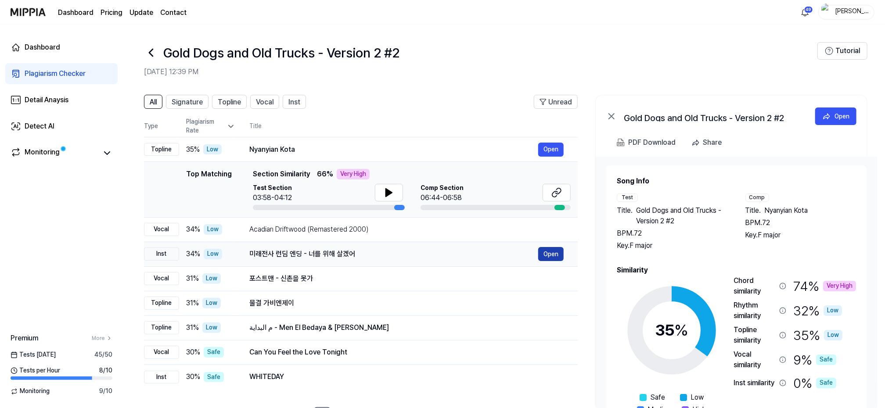
click at [557, 254] on button "Open" at bounding box center [550, 254] width 25 height 14
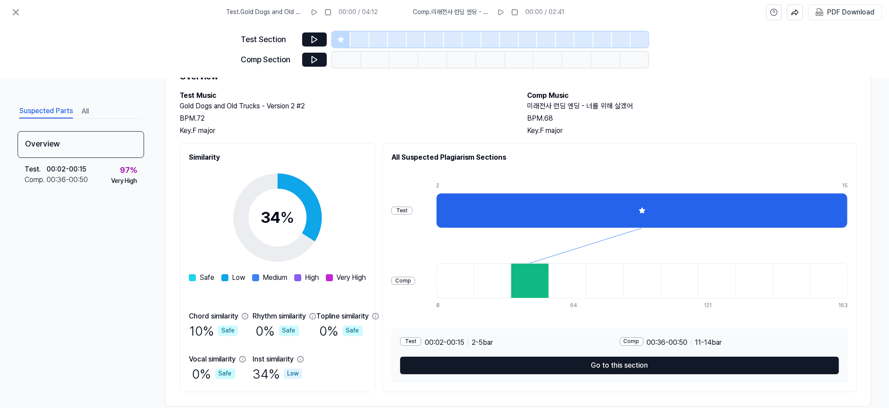
scroll to position [56, 0]
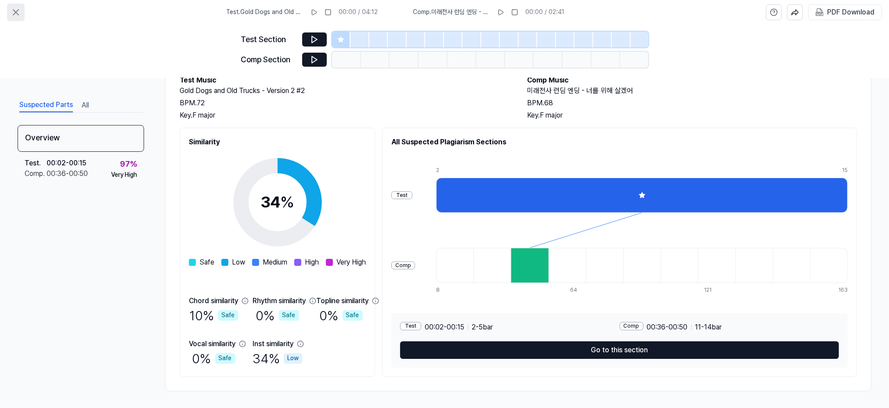
click at [14, 13] on icon at bounding box center [16, 12] width 11 height 11
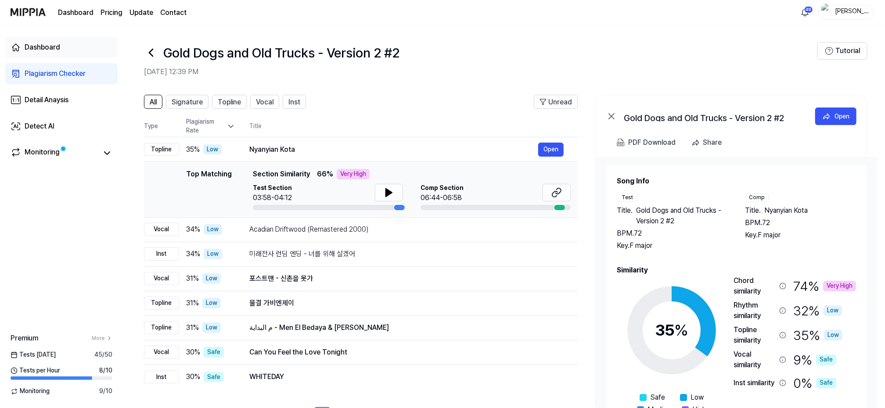
click at [36, 45] on div "Dashboard" at bounding box center [43, 47] width 36 height 11
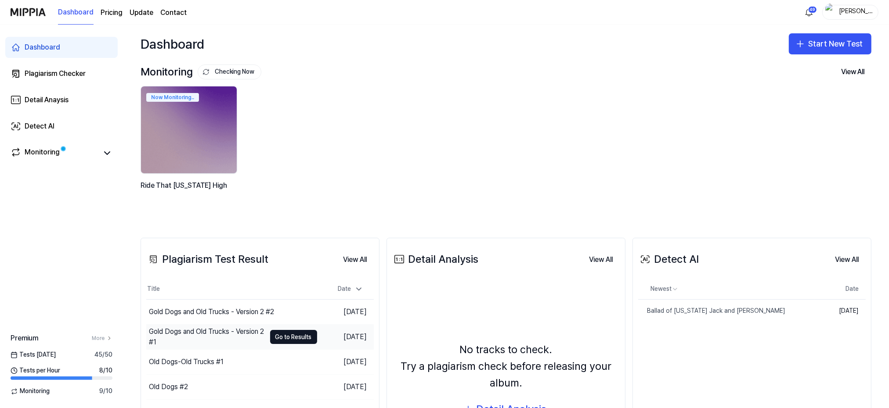
click at [200, 332] on div "Gold Dogs and Old Trucks - Version 2 #1" at bounding box center [207, 337] width 117 height 21
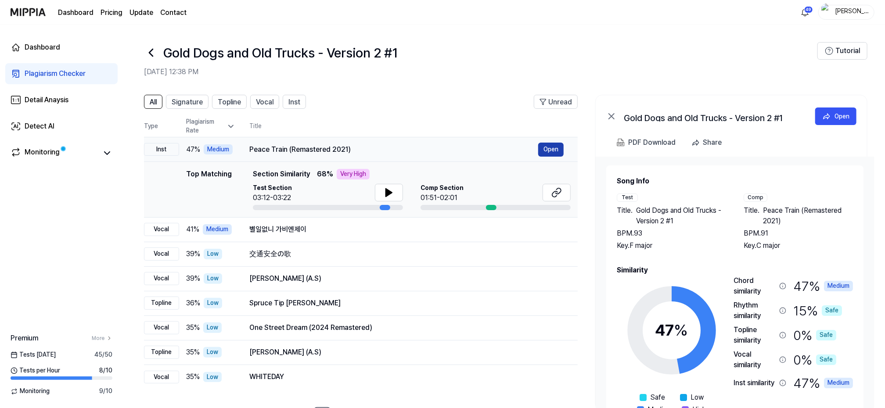
click at [550, 149] on button "Open" at bounding box center [550, 150] width 25 height 14
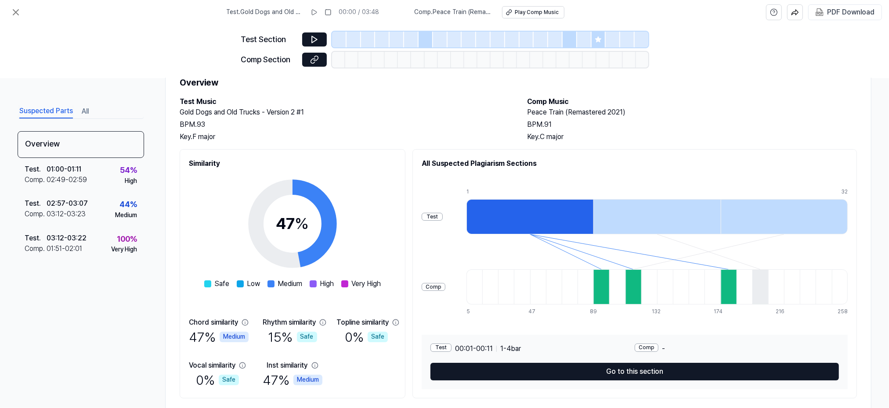
scroll to position [56, 0]
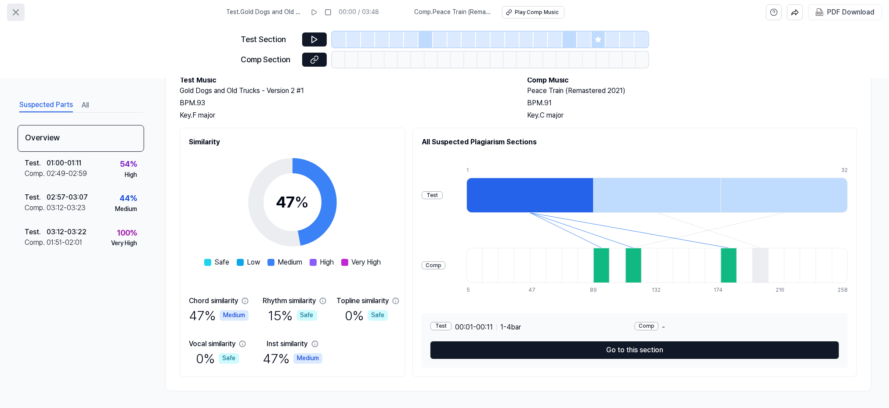
click at [16, 13] on icon at bounding box center [15, 12] width 5 height 5
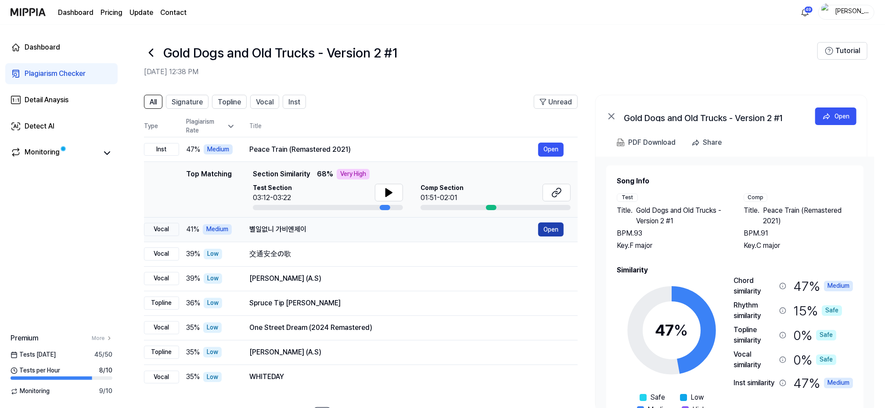
click at [556, 233] on button "Open" at bounding box center [550, 230] width 25 height 14
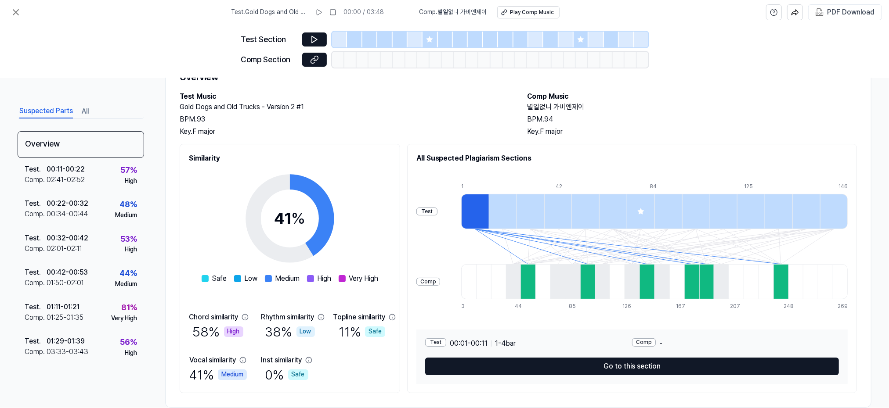
scroll to position [56, 0]
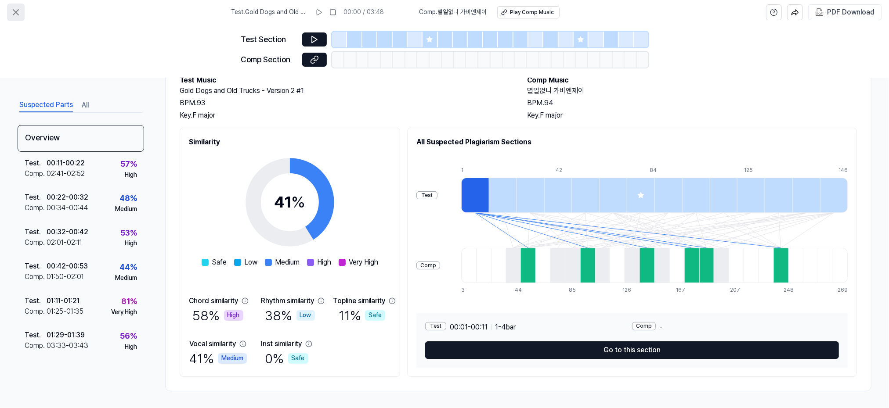
click at [16, 11] on icon at bounding box center [15, 12] width 5 height 5
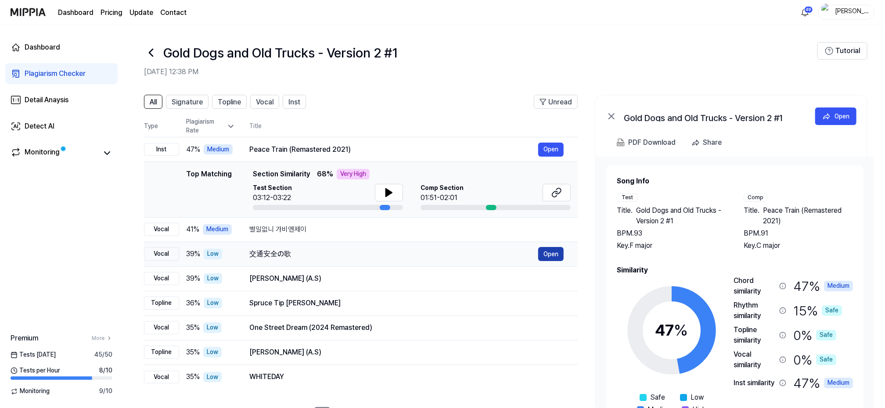
click at [547, 249] on button "Open" at bounding box center [550, 254] width 25 height 14
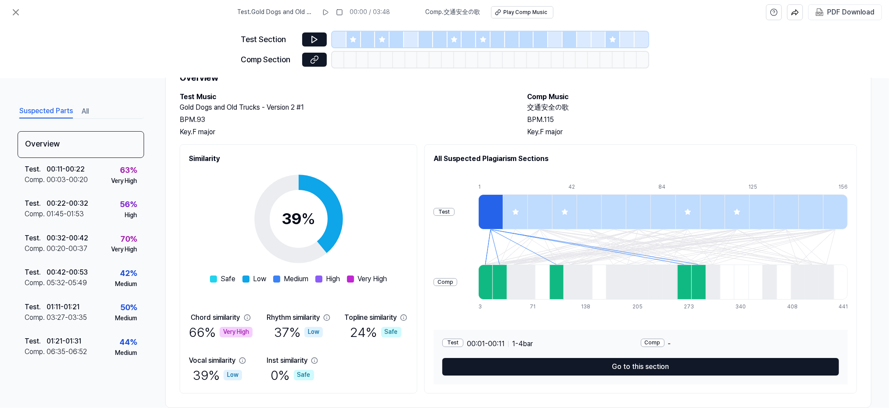
scroll to position [56, 0]
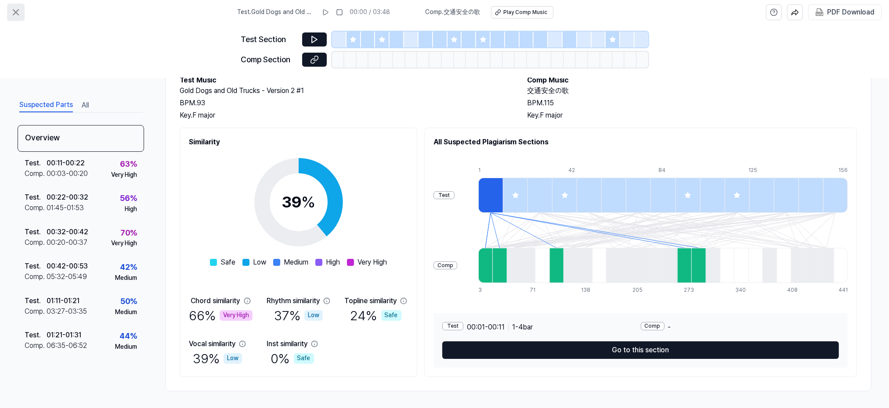
click at [17, 11] on icon at bounding box center [15, 12] width 5 height 5
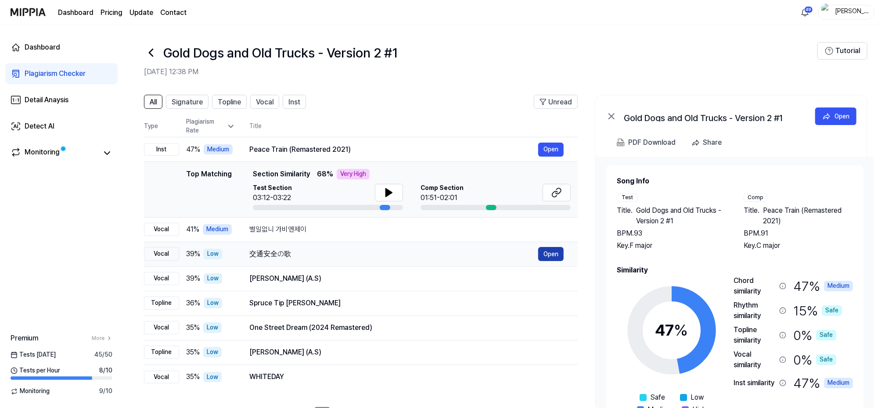
click at [550, 248] on button "Open" at bounding box center [550, 254] width 25 height 14
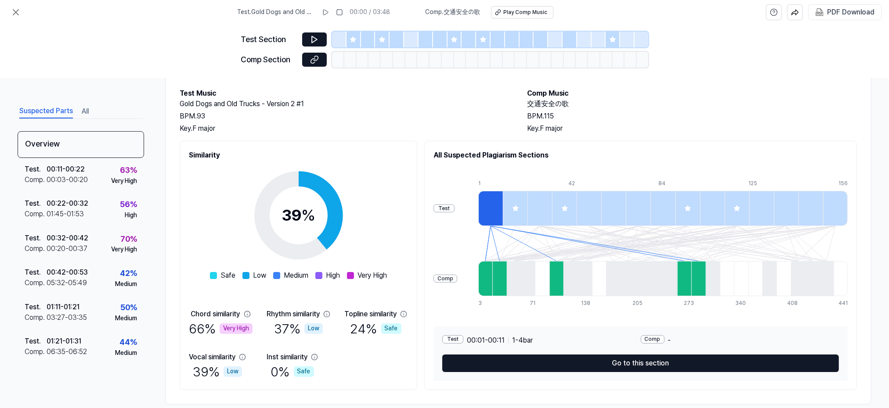
scroll to position [56, 0]
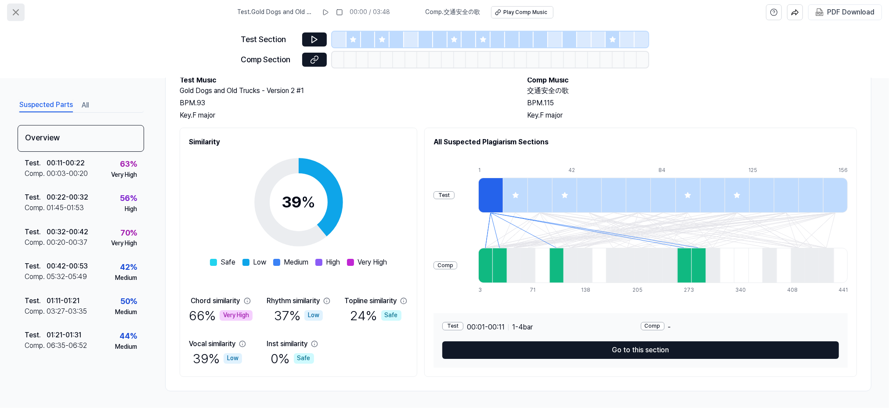
click at [14, 11] on icon at bounding box center [16, 12] width 11 height 11
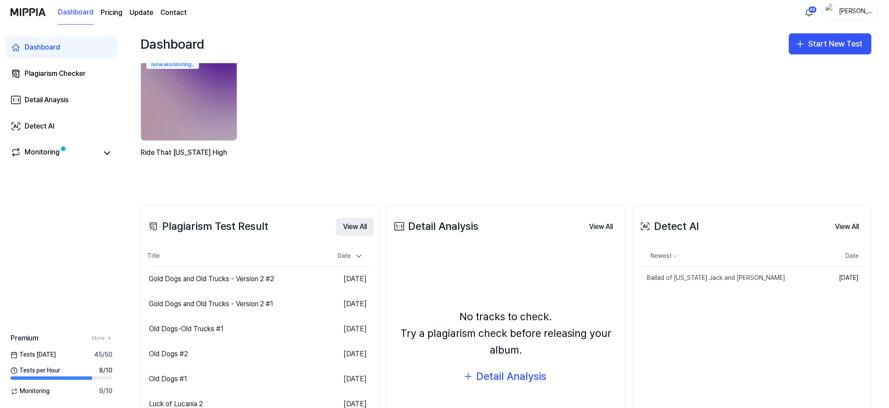
scroll to position [58, 0]
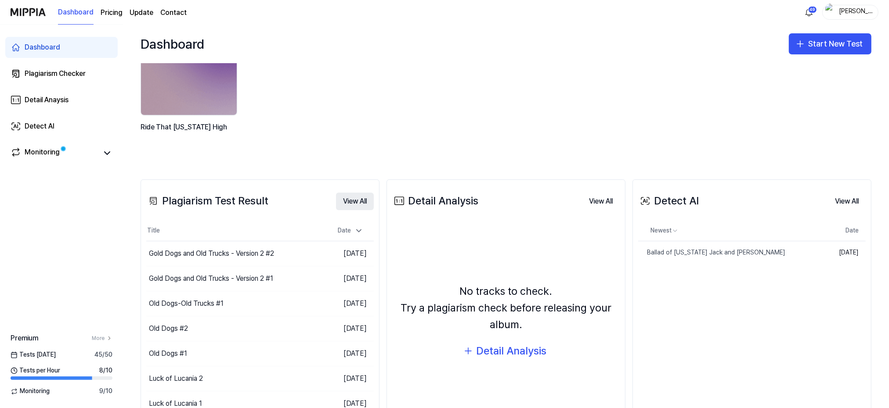
click at [347, 202] on button "View All" at bounding box center [355, 202] width 38 height 18
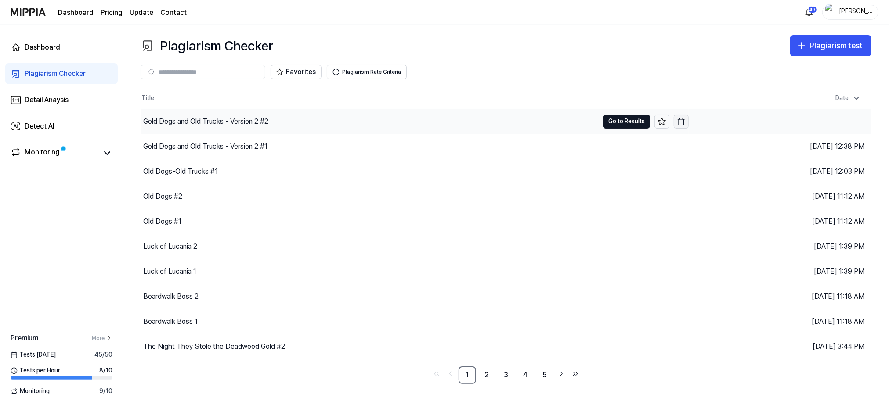
click at [680, 120] on icon "button" at bounding box center [681, 121] width 9 height 9
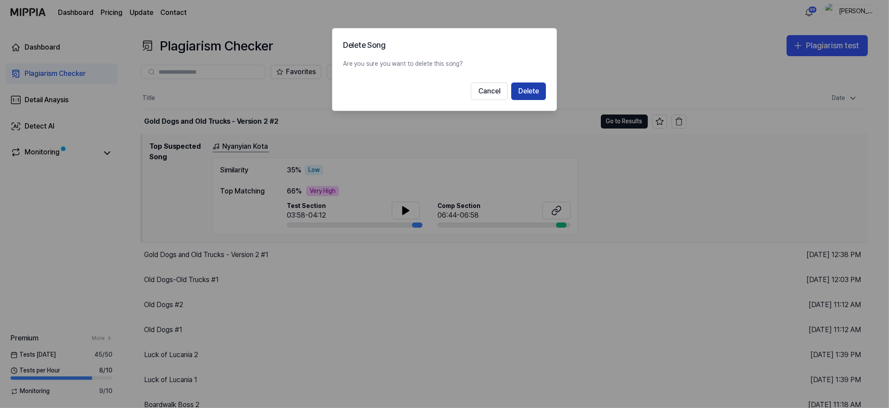
click at [524, 91] on button "Delete" at bounding box center [528, 92] width 35 height 18
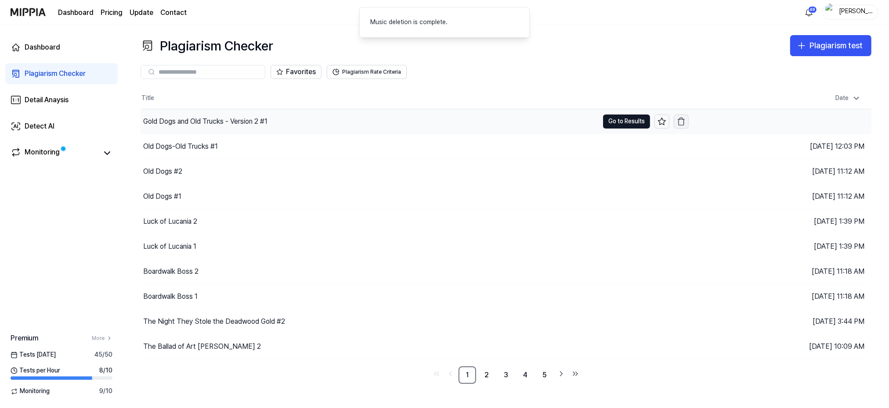
click at [682, 120] on icon "button" at bounding box center [681, 121] width 9 height 9
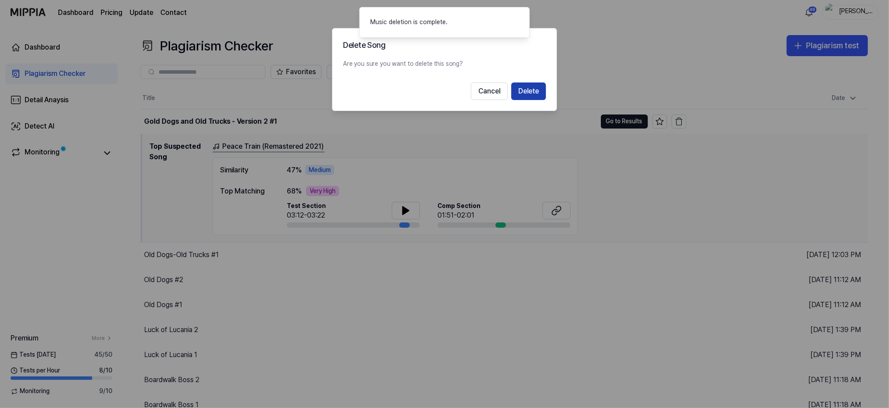
click at [534, 90] on button "Delete" at bounding box center [528, 92] width 35 height 18
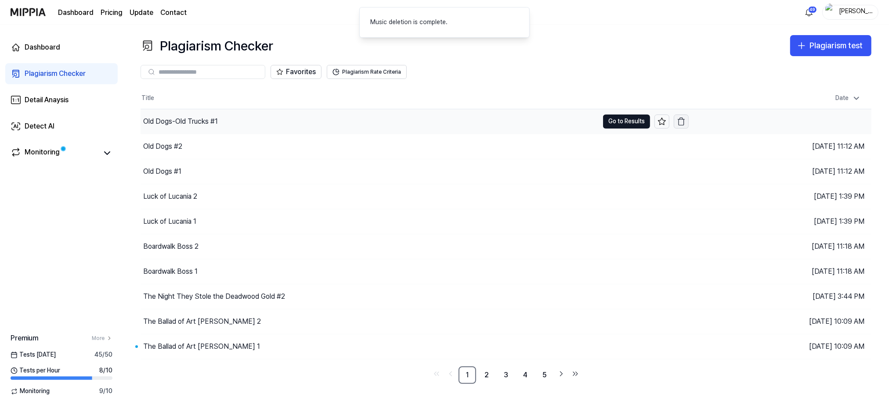
click at [679, 123] on icon "button" at bounding box center [681, 121] width 9 height 9
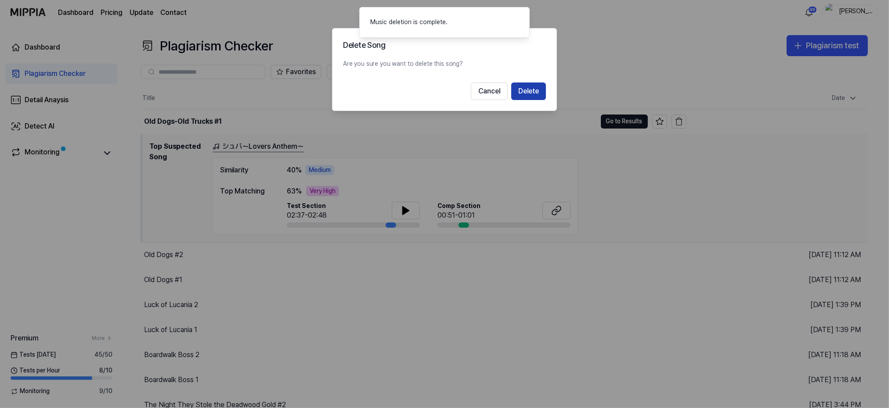
click at [536, 93] on button "Delete" at bounding box center [528, 92] width 35 height 18
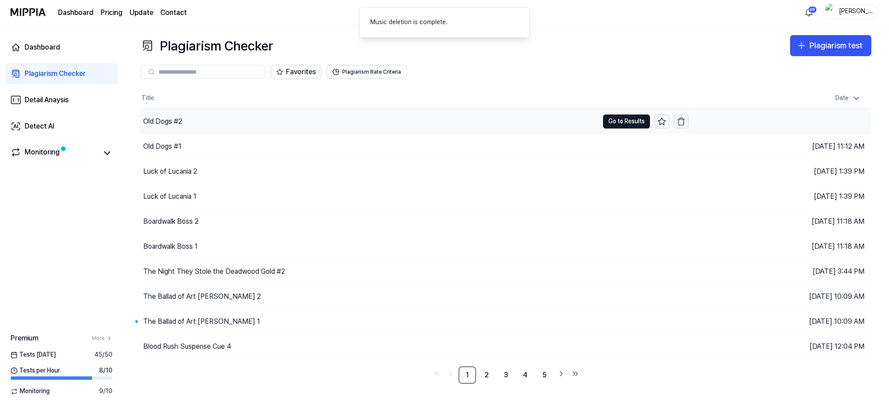
click at [684, 120] on icon "button" at bounding box center [681, 121] width 9 height 9
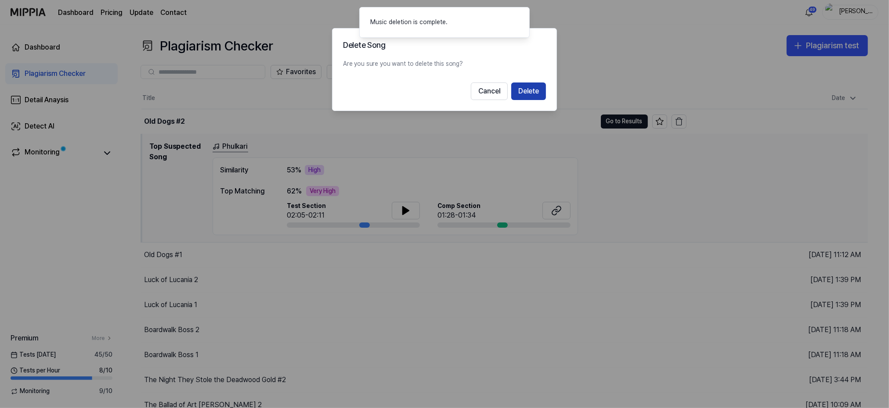
click at [529, 94] on button "Delete" at bounding box center [528, 92] width 35 height 18
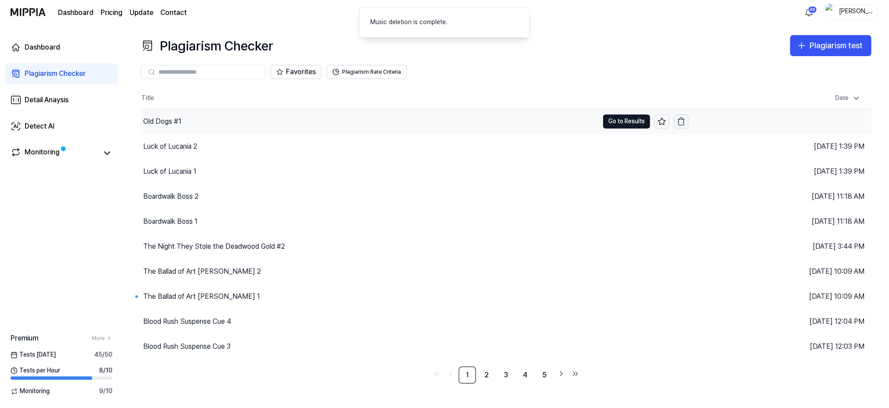
click at [681, 119] on icon "button" at bounding box center [681, 121] width 9 height 9
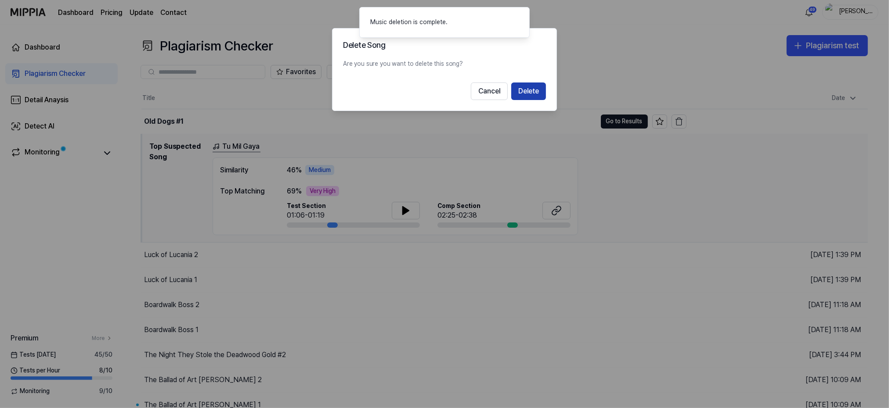
click at [526, 92] on button "Delete" at bounding box center [528, 92] width 35 height 18
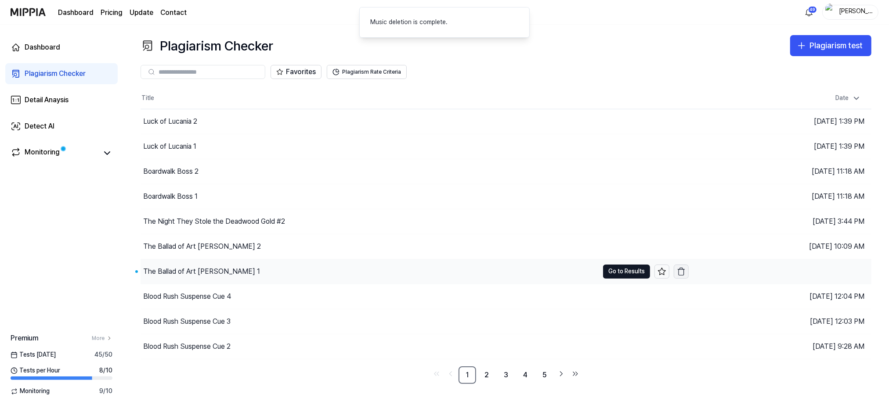
click at [679, 273] on icon "button" at bounding box center [681, 271] width 9 height 9
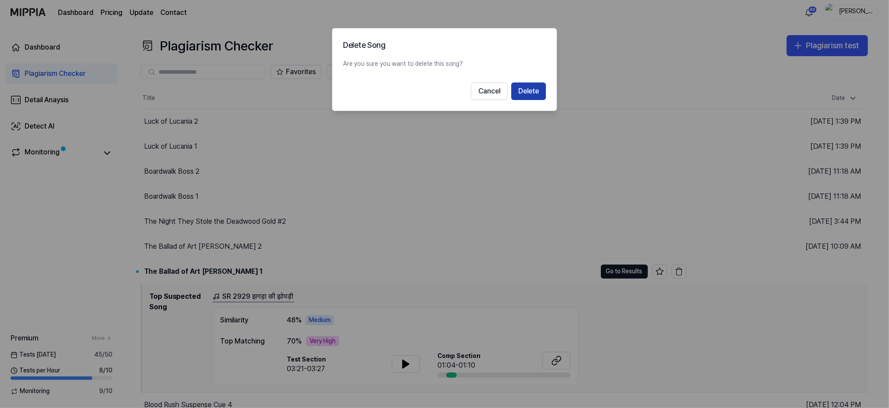
click at [527, 92] on button "Delete" at bounding box center [528, 92] width 35 height 18
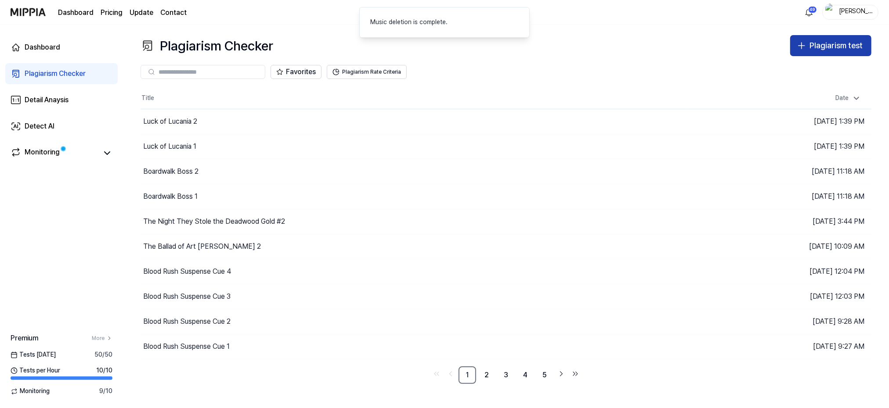
click at [822, 47] on div "Plagiarism test" at bounding box center [835, 46] width 53 height 13
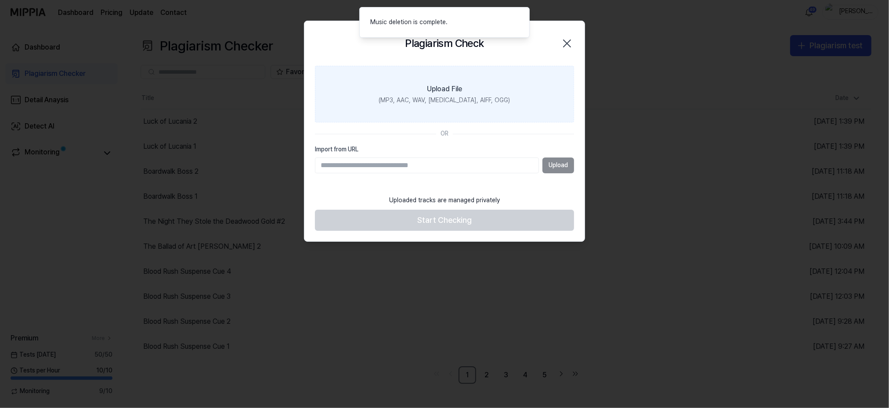
click at [443, 87] on div "Upload File" at bounding box center [444, 89] width 35 height 11
click at [0, 0] on input "Upload File (MP3, AAC, WAV, [MEDICAL_DATA], AIFF, OGG)" at bounding box center [0, 0] width 0 height 0
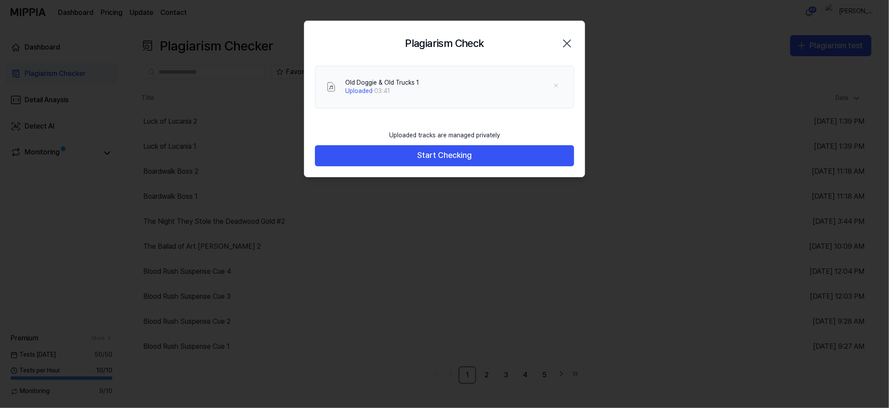
click at [438, 227] on div at bounding box center [444, 204] width 889 height 408
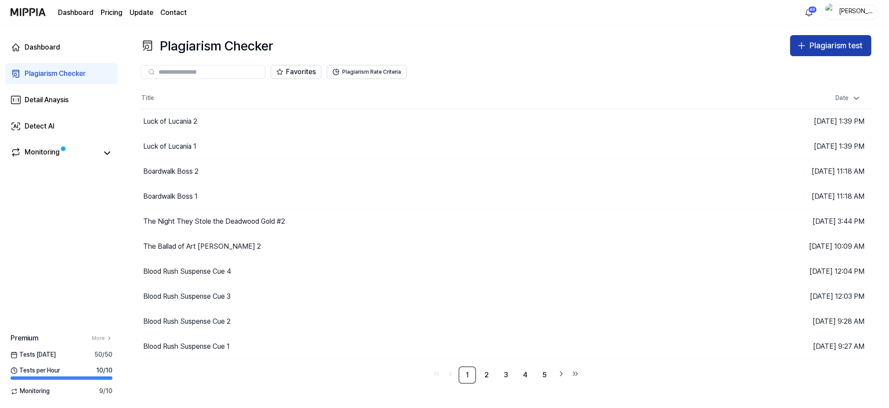
click at [824, 43] on div "Plagiarism test" at bounding box center [835, 46] width 53 height 13
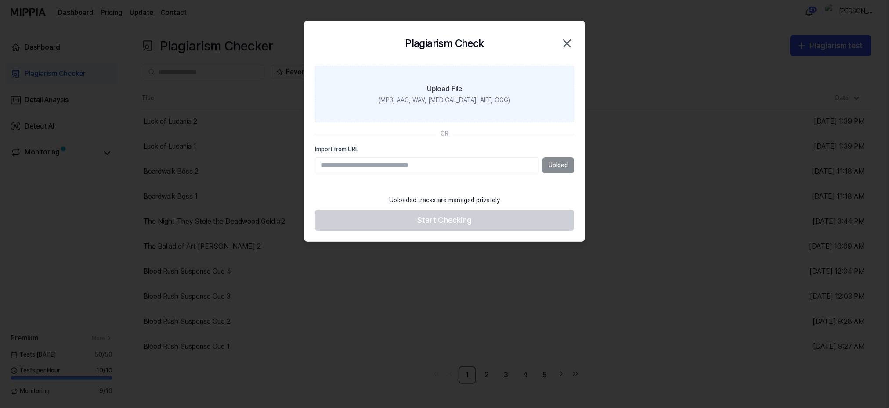
click at [448, 95] on label "Upload File (MP3, AAC, WAV, [MEDICAL_DATA], AIFF, OGG)" at bounding box center [444, 94] width 259 height 57
click at [0, 0] on input "Upload File (MP3, AAC, WAV, [MEDICAL_DATA], AIFF, OGG)" at bounding box center [0, 0] width 0 height 0
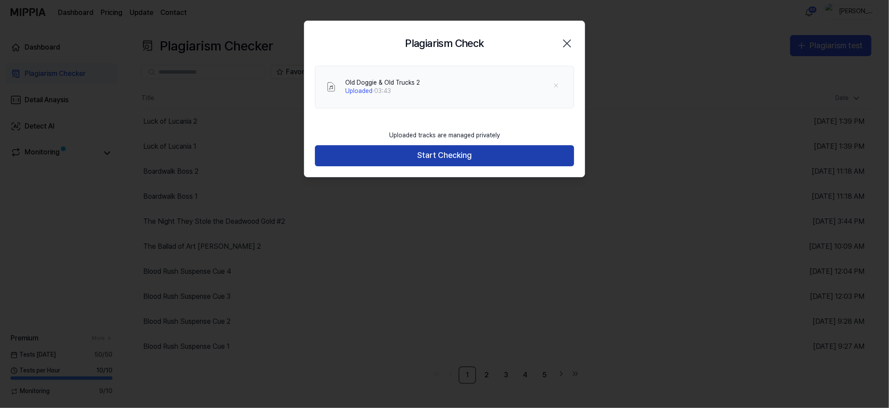
click at [421, 156] on button "Start Checking" at bounding box center [444, 155] width 259 height 21
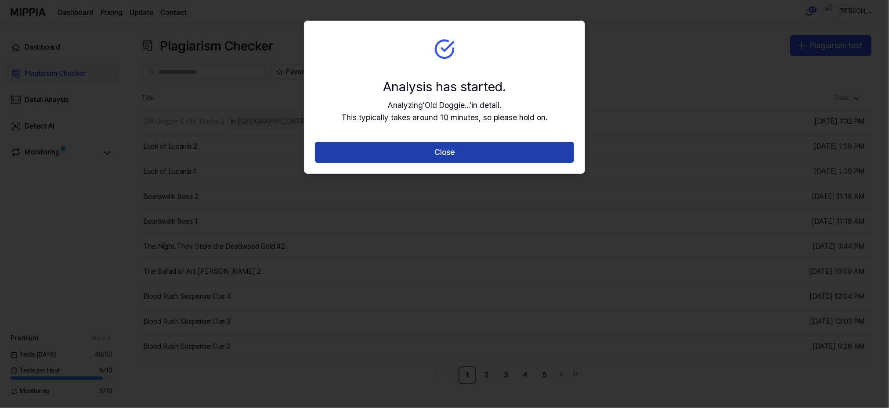
click at [431, 150] on button "Close" at bounding box center [444, 152] width 259 height 21
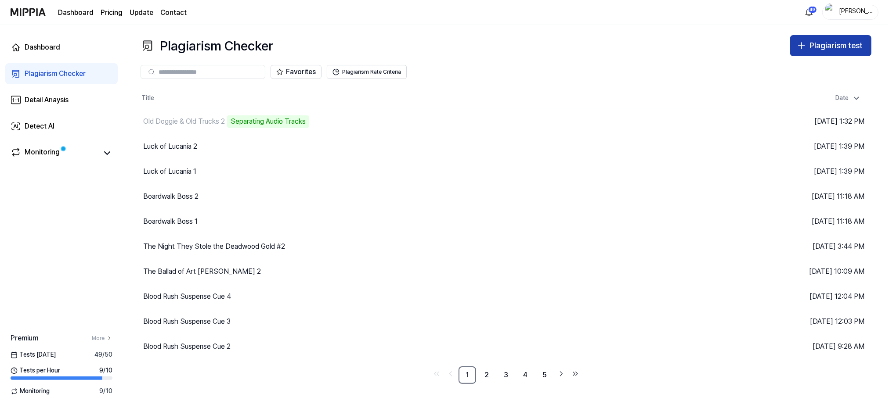
click at [819, 43] on div "Plagiarism test" at bounding box center [835, 46] width 53 height 13
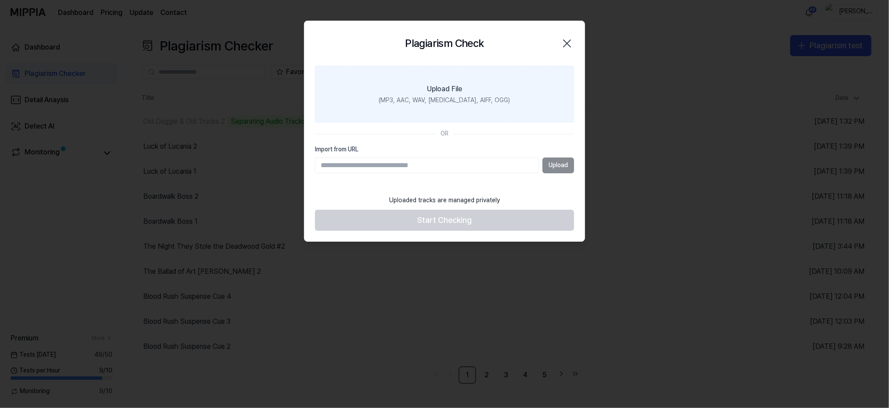
click at [446, 92] on div "Upload File" at bounding box center [444, 89] width 35 height 11
click at [0, 0] on input "Upload File (MP3, AAC, WAV, [MEDICAL_DATA], AIFF, OGG)" at bounding box center [0, 0] width 0 height 0
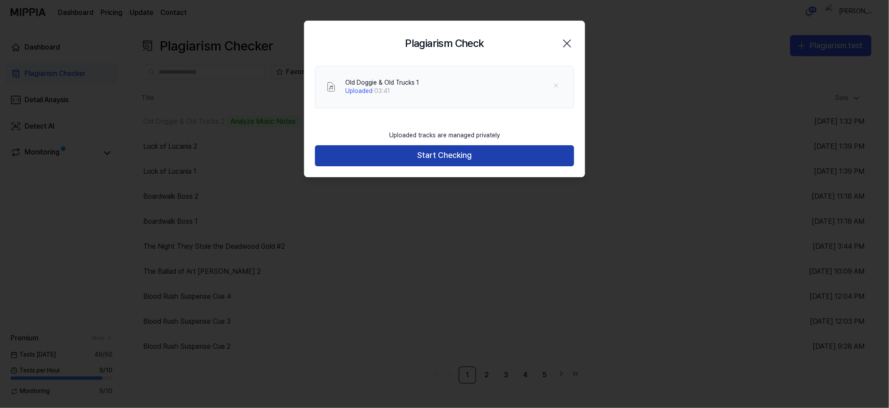
click at [428, 153] on button "Start Checking" at bounding box center [444, 155] width 259 height 21
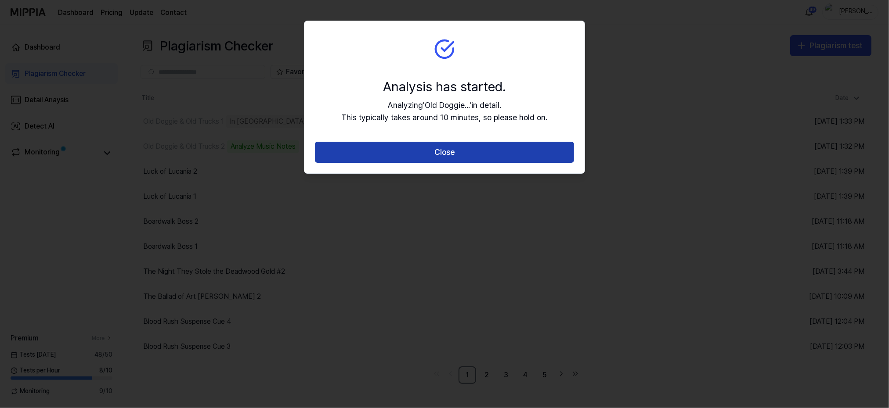
click at [421, 151] on button "Close" at bounding box center [444, 152] width 259 height 21
